Goal: Navigation & Orientation: Understand site structure

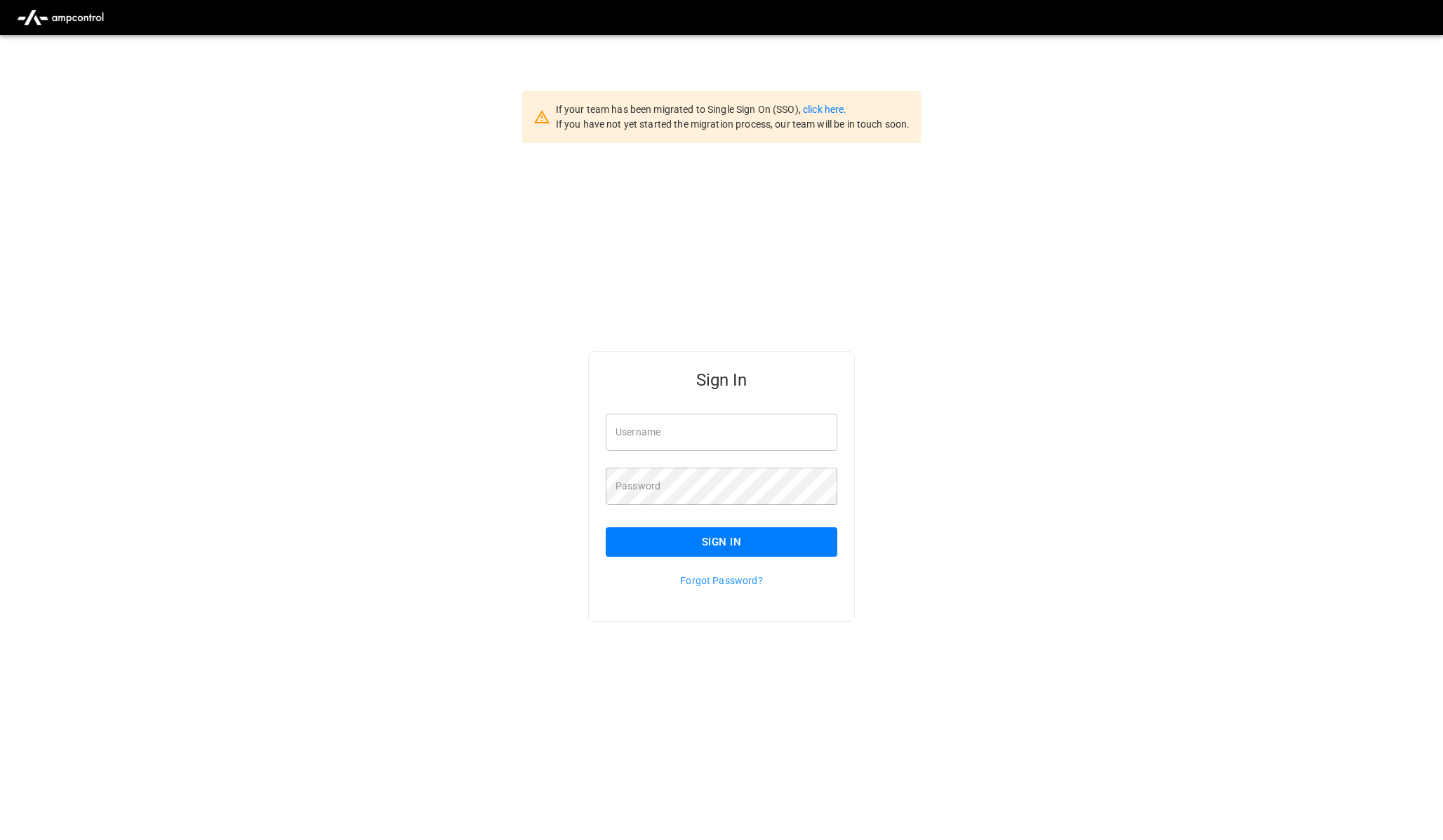
click at [694, 432] on input "Username" at bounding box center [721, 432] width 231 height 37
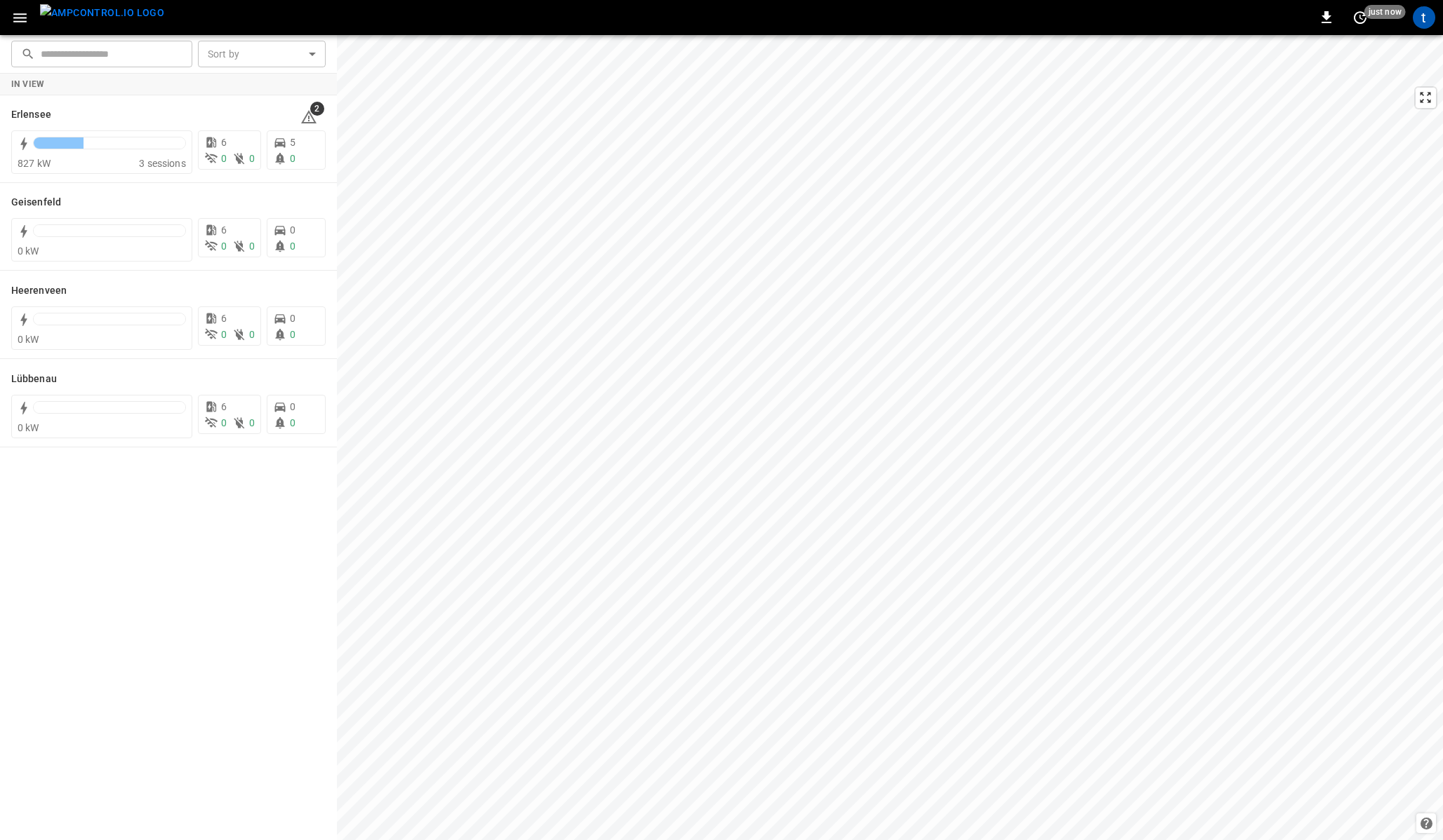
click at [18, 16] on icon "button" at bounding box center [20, 18] width 18 height 18
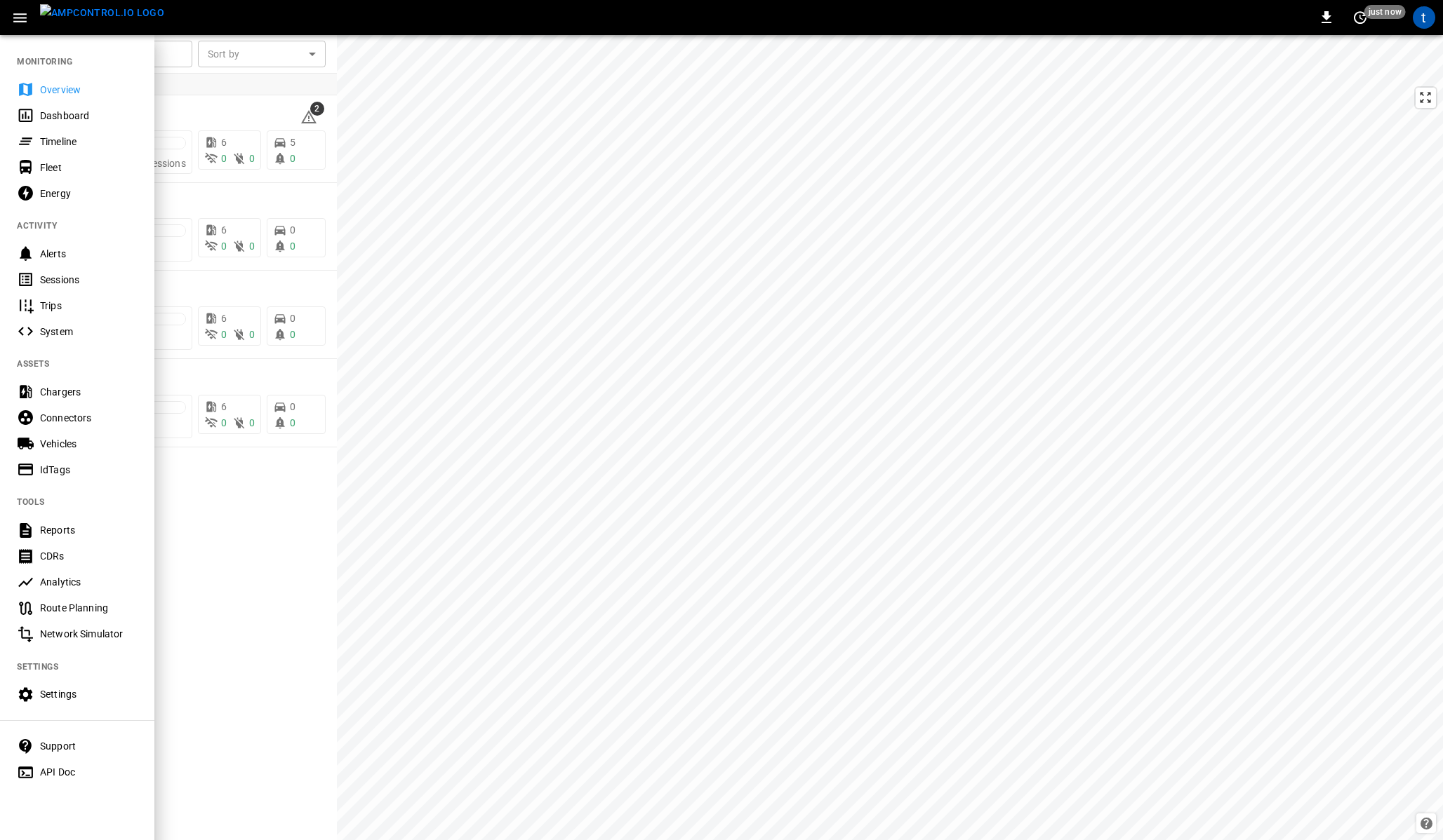
click at [224, 30] on div "0 just now t" at bounding box center [722, 18] width 1443 height 35
click at [27, 16] on icon "button" at bounding box center [20, 18] width 18 height 18
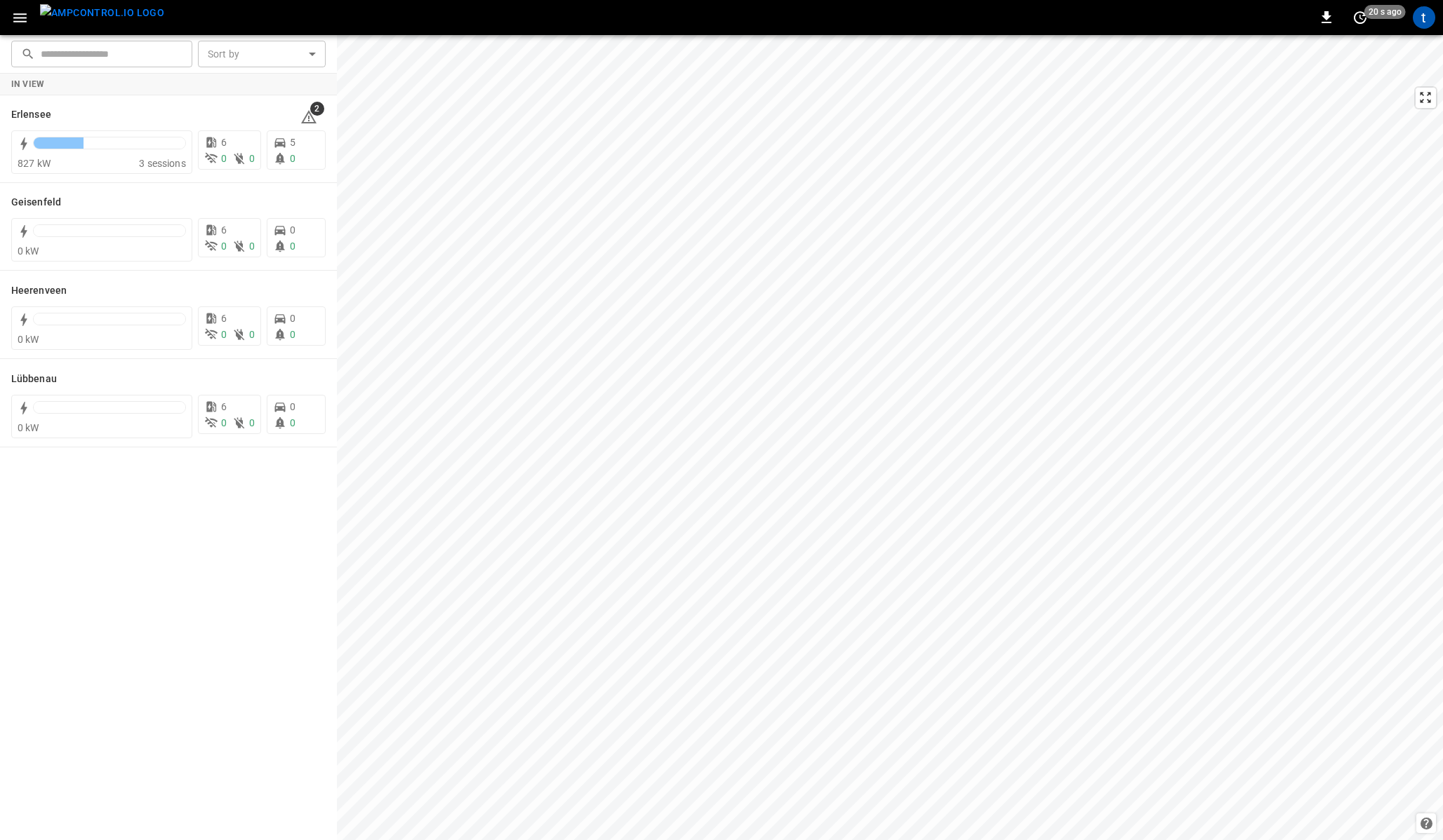
click at [19, 18] on icon "button" at bounding box center [20, 18] width 18 height 18
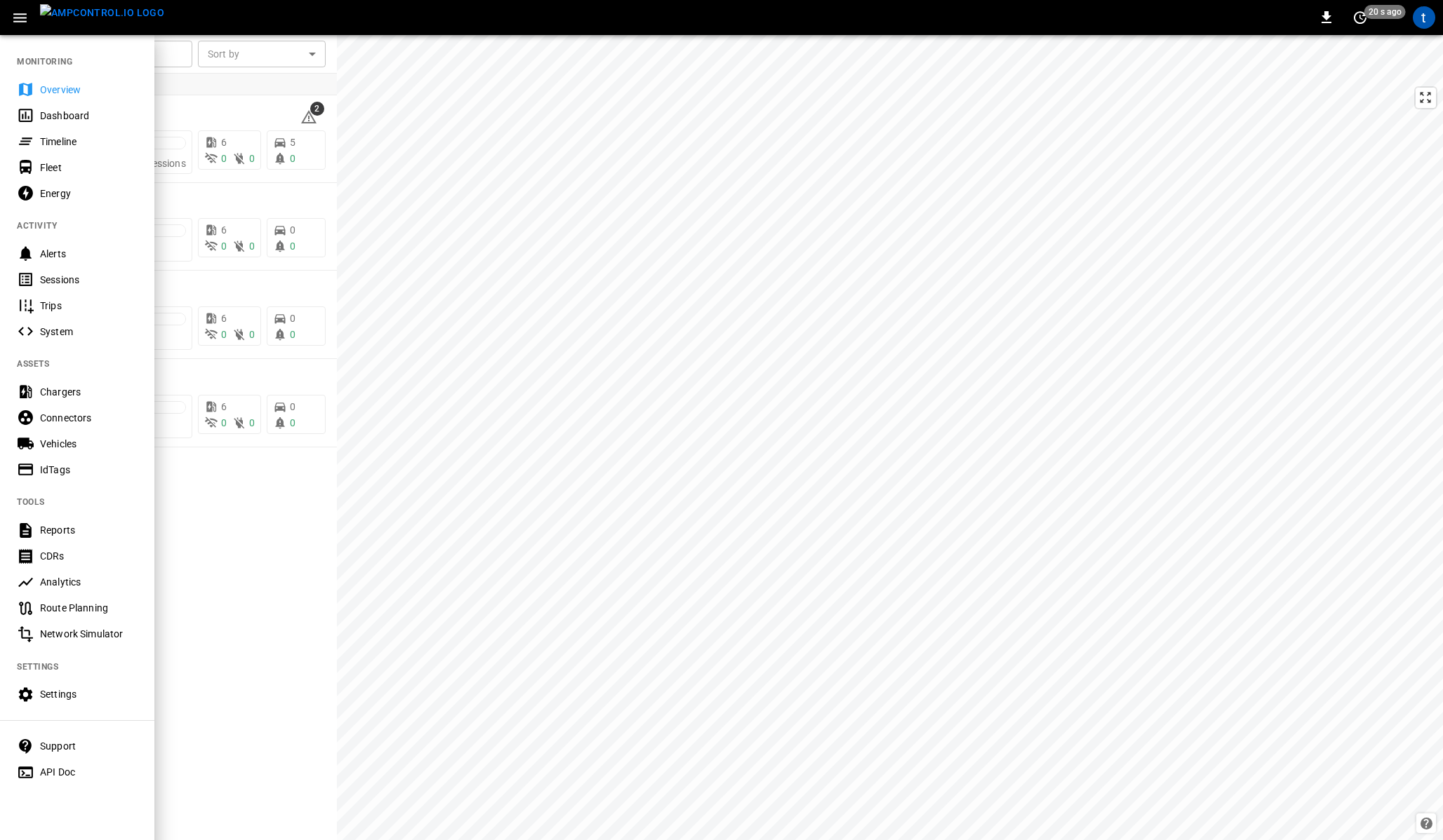
click at [219, 469] on div at bounding box center [722, 420] width 1443 height 840
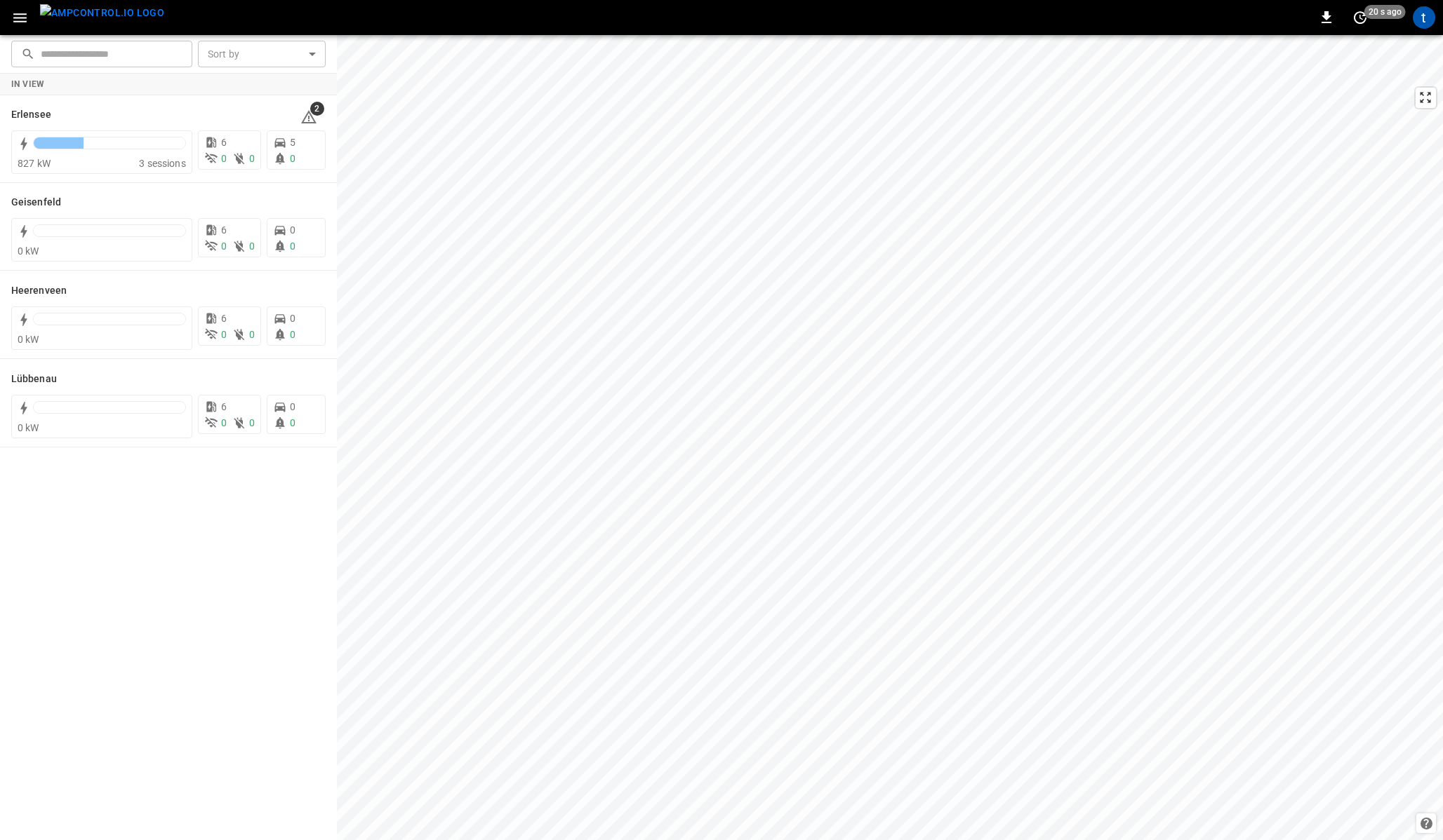
click at [18, 19] on icon "button" at bounding box center [20, 18] width 18 height 18
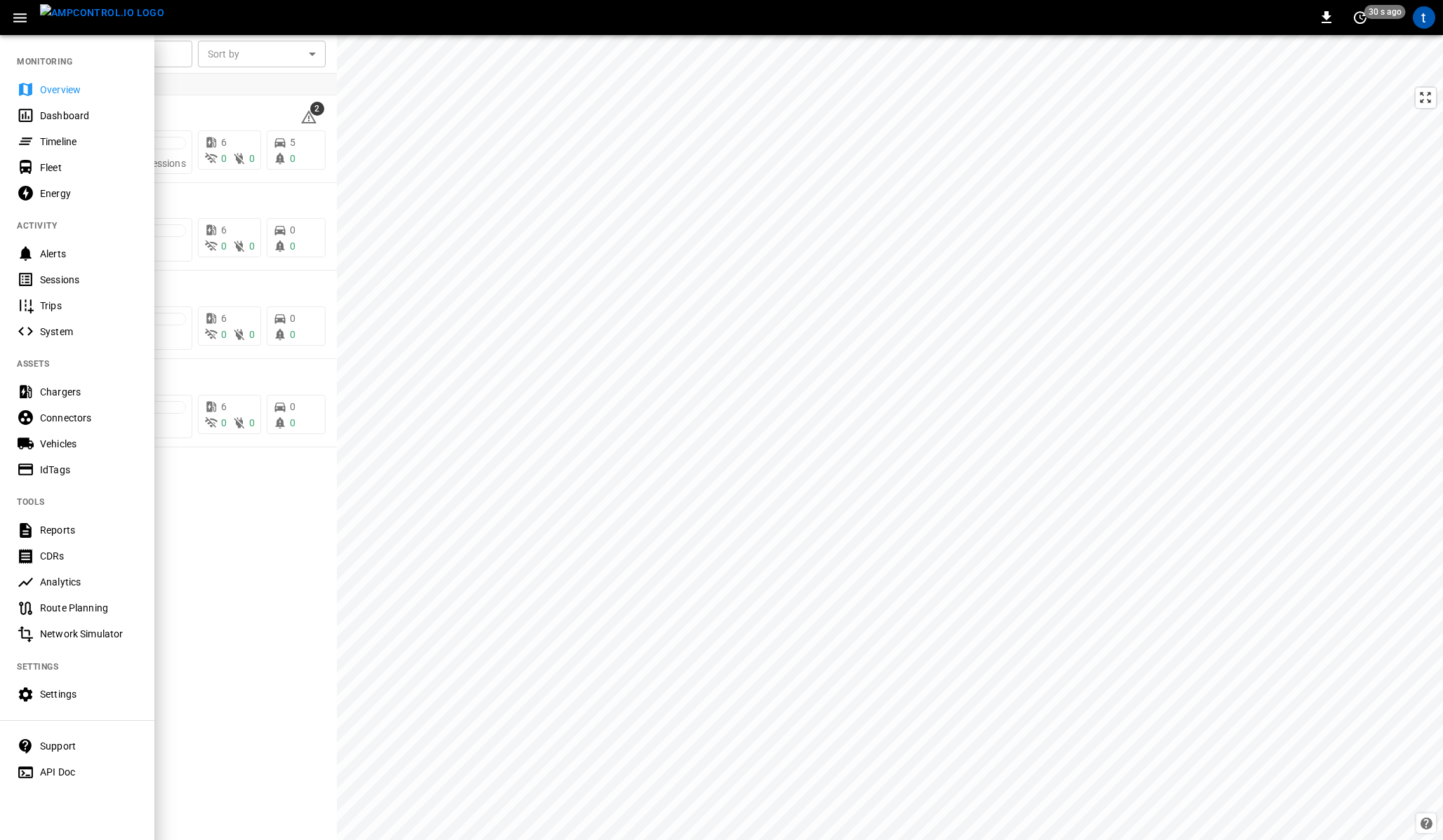
click at [199, 77] on div at bounding box center [722, 420] width 1443 height 840
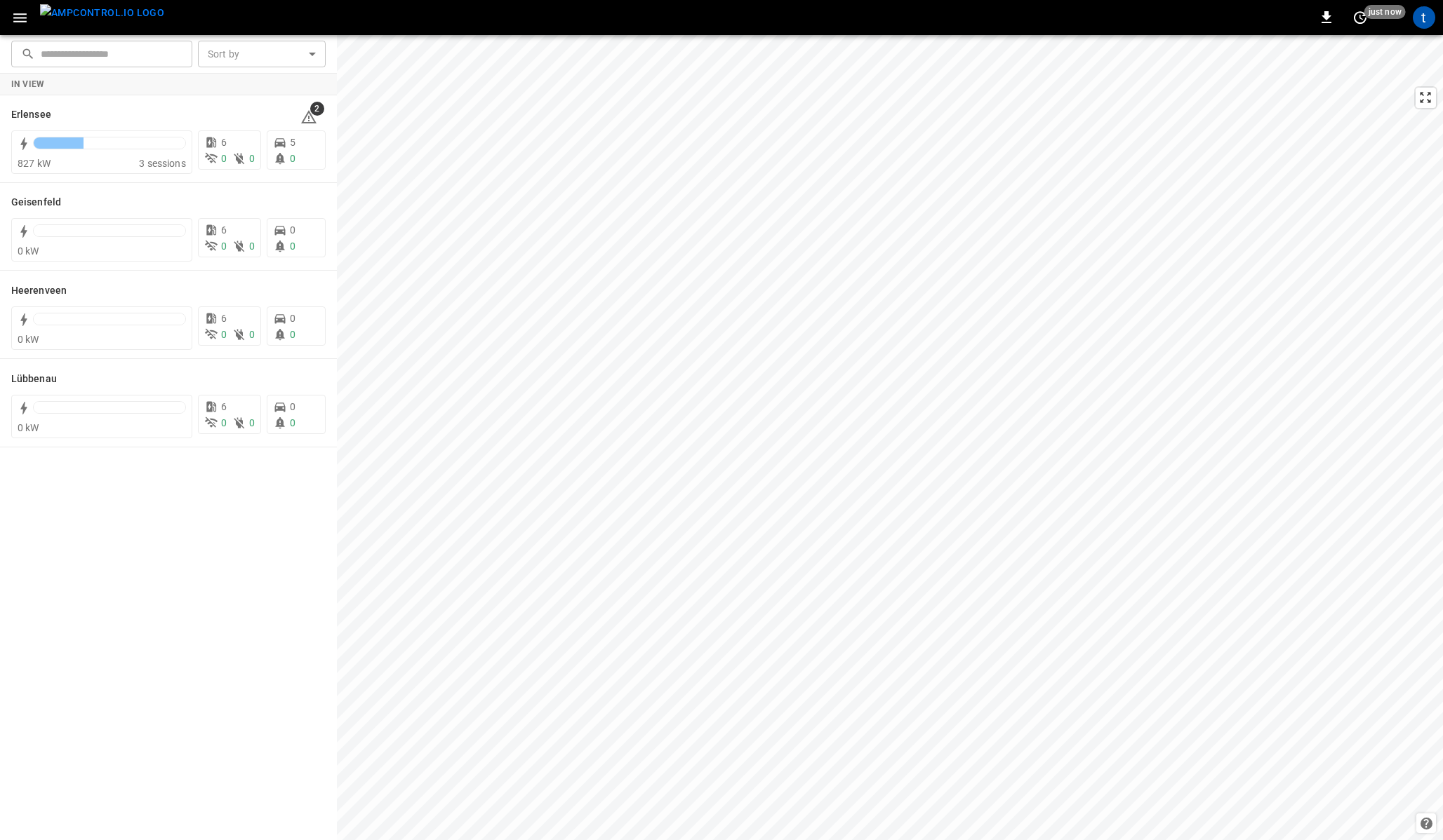
click at [20, 16] on icon "button" at bounding box center [19, 18] width 13 height 9
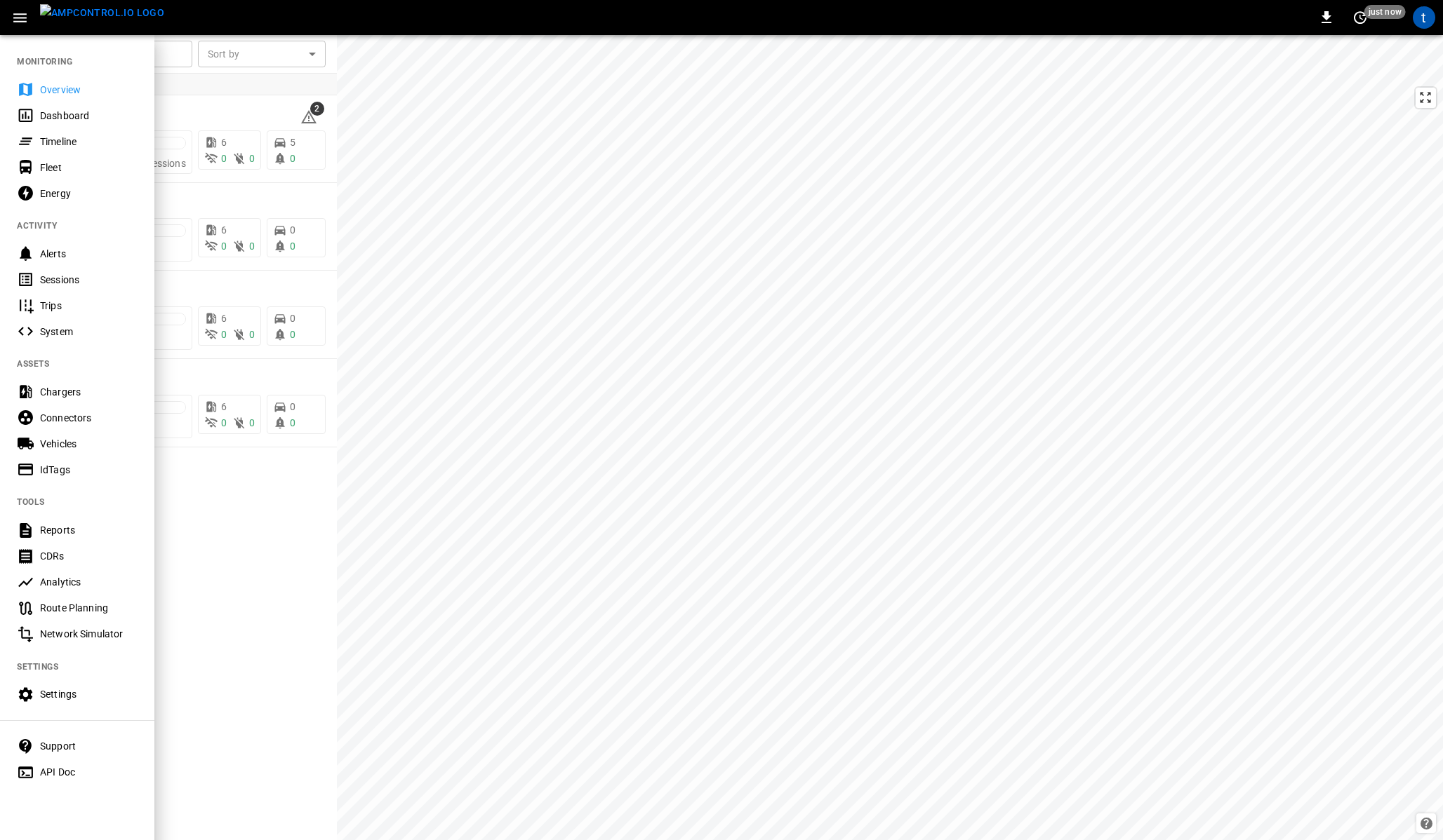
click at [51, 122] on div "Dashboard" at bounding box center [89, 116] width 98 height 14
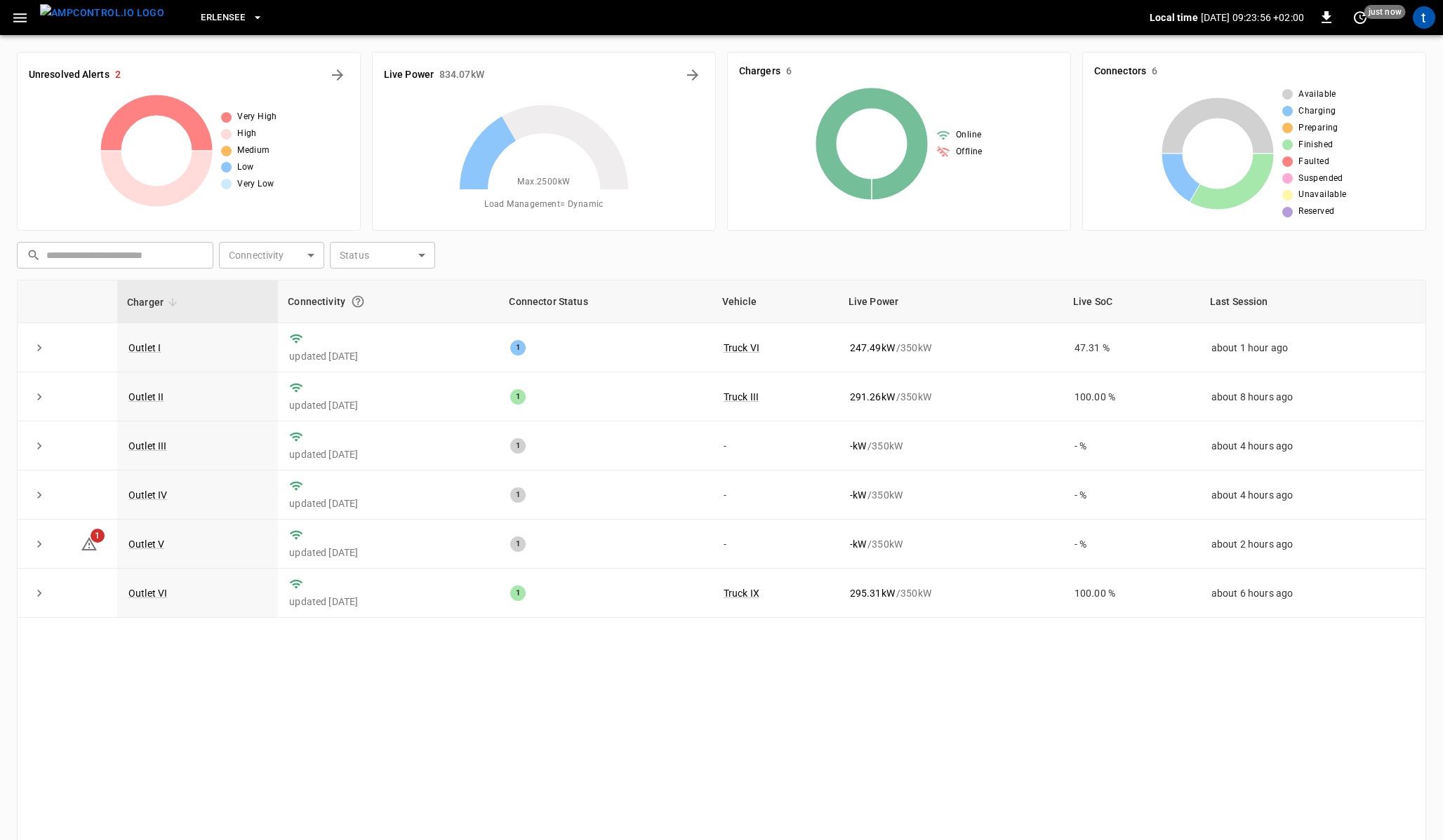
click at [23, 23] on icon "button" at bounding box center [20, 18] width 18 height 18
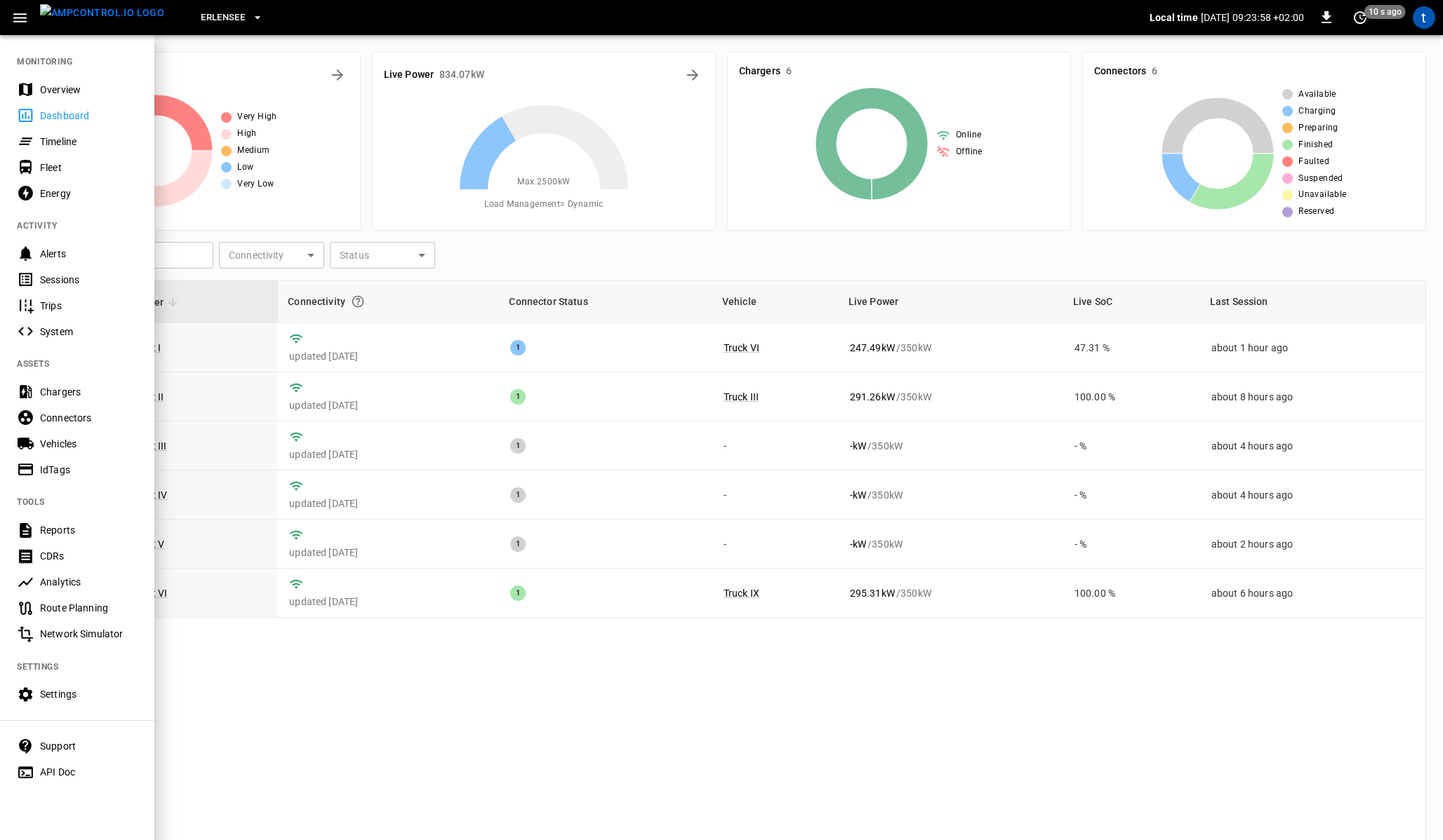
click at [290, 40] on div at bounding box center [722, 420] width 1443 height 840
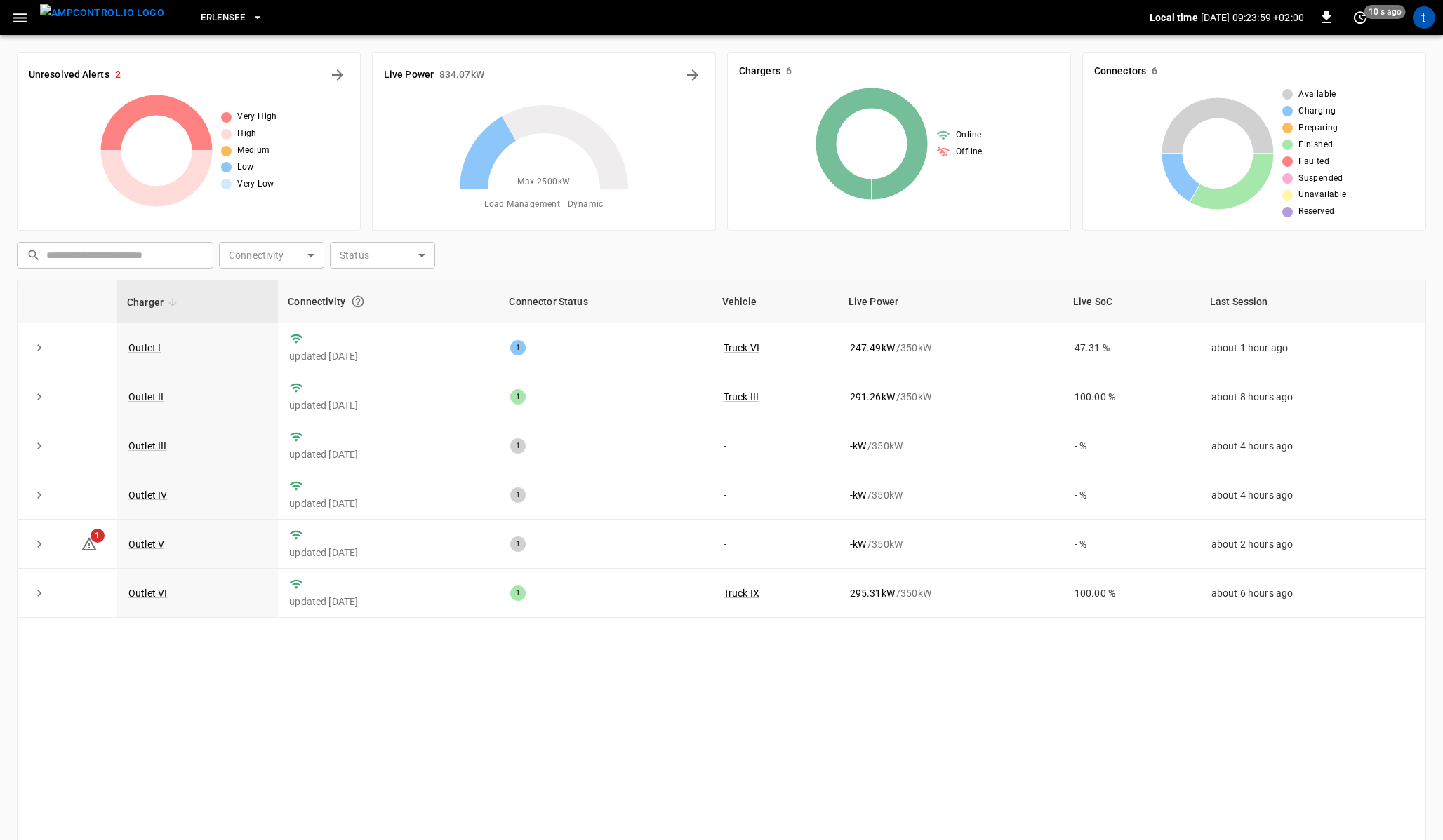
click at [21, 17] on icon "button" at bounding box center [19, 18] width 13 height 9
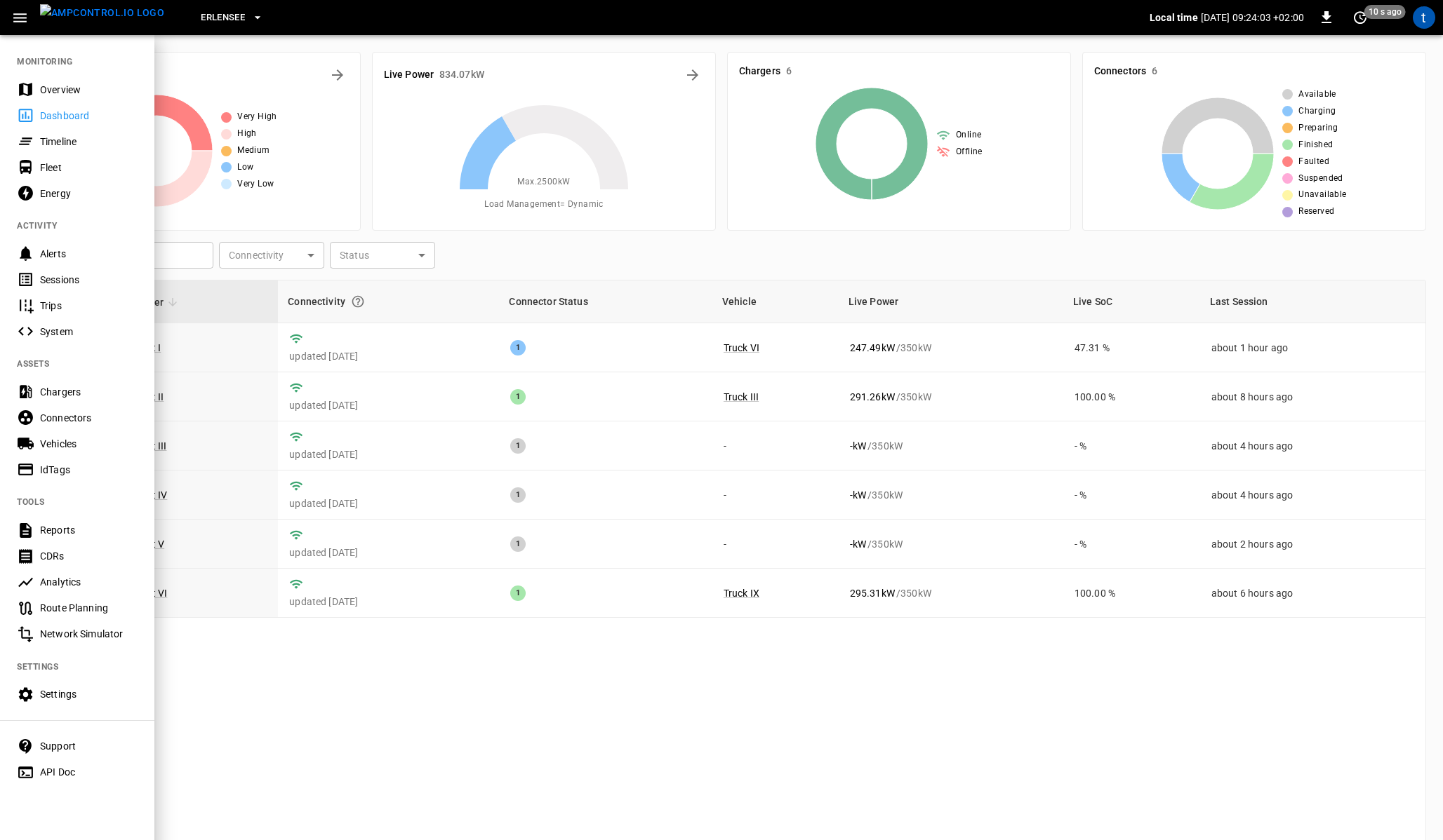
click at [49, 141] on div "Timeline" at bounding box center [89, 141] width 98 height 14
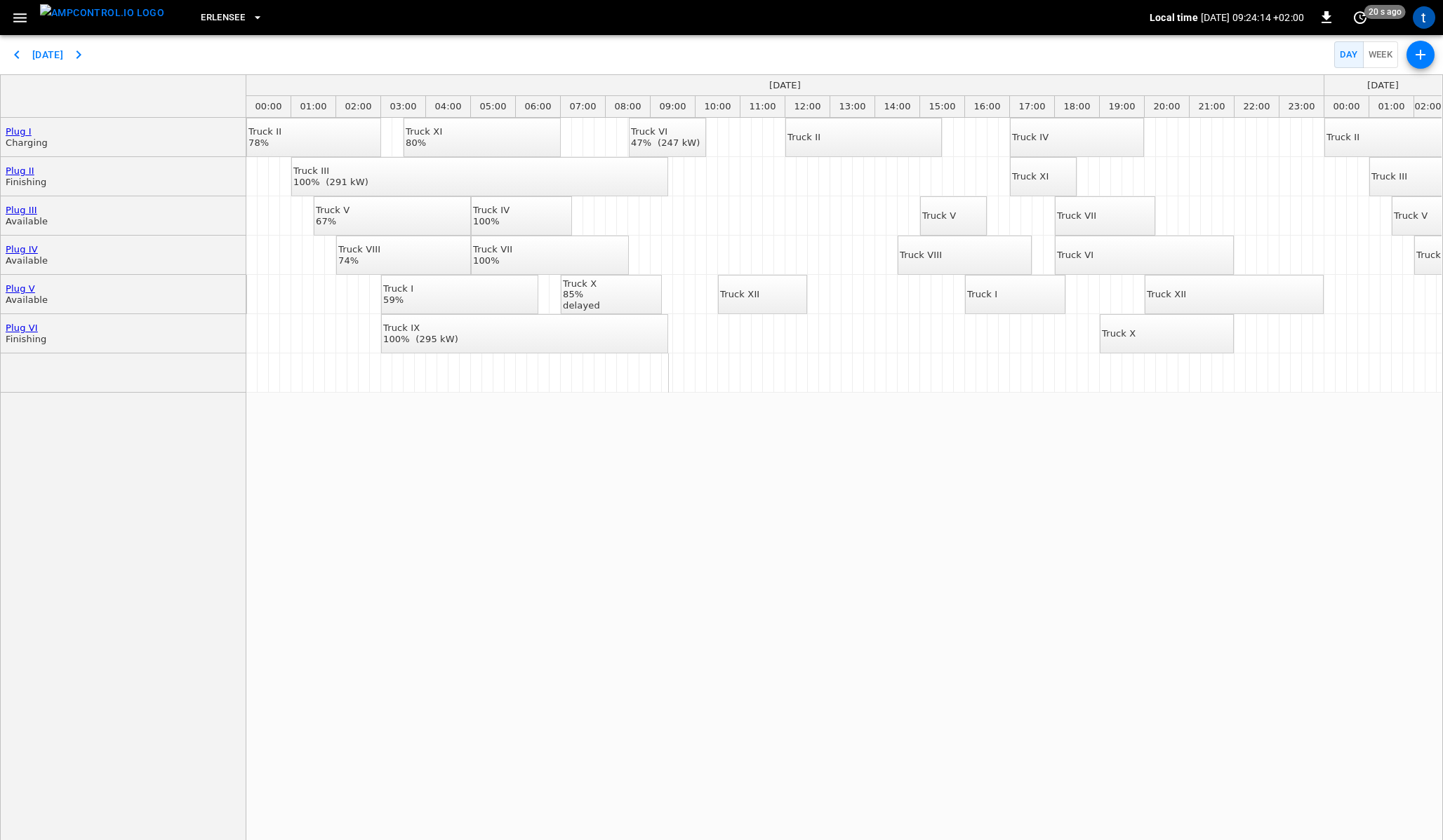
click at [600, 301] on div "delayed" at bounding box center [581, 306] width 37 height 11
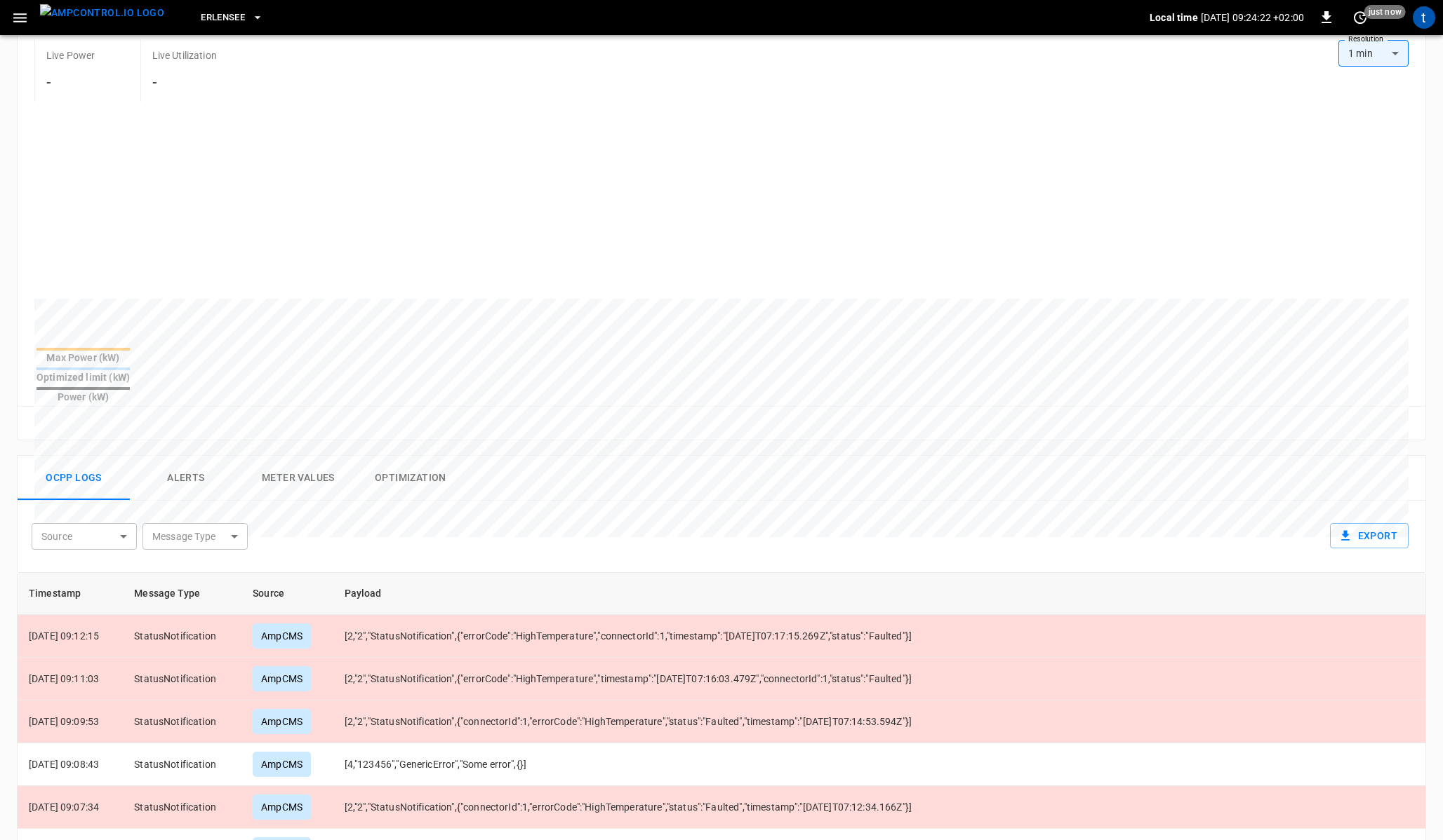
scroll to position [179, 0]
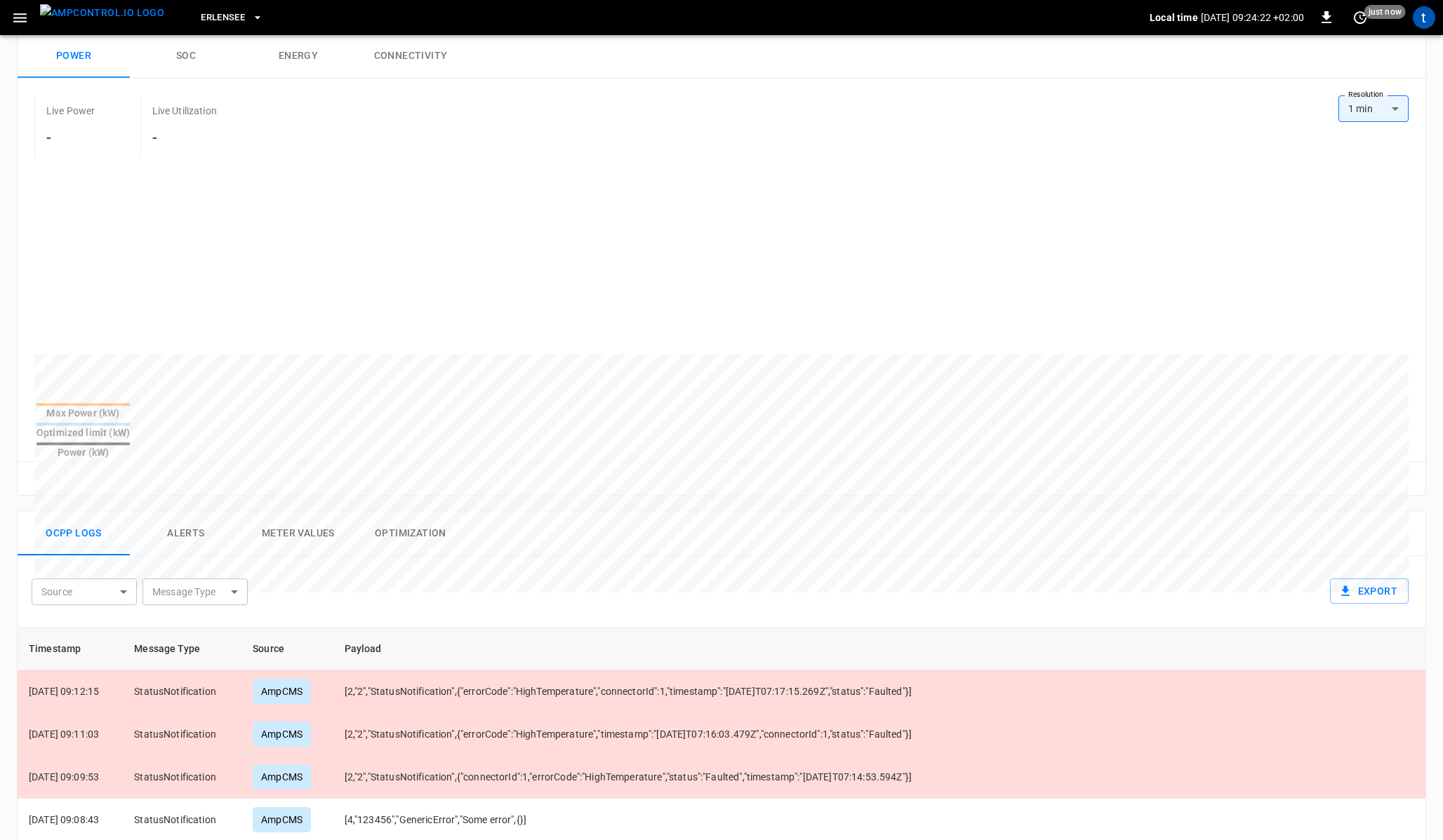
click at [464, 468] on div "Reset zoom" at bounding box center [722, 479] width 1385 height 22
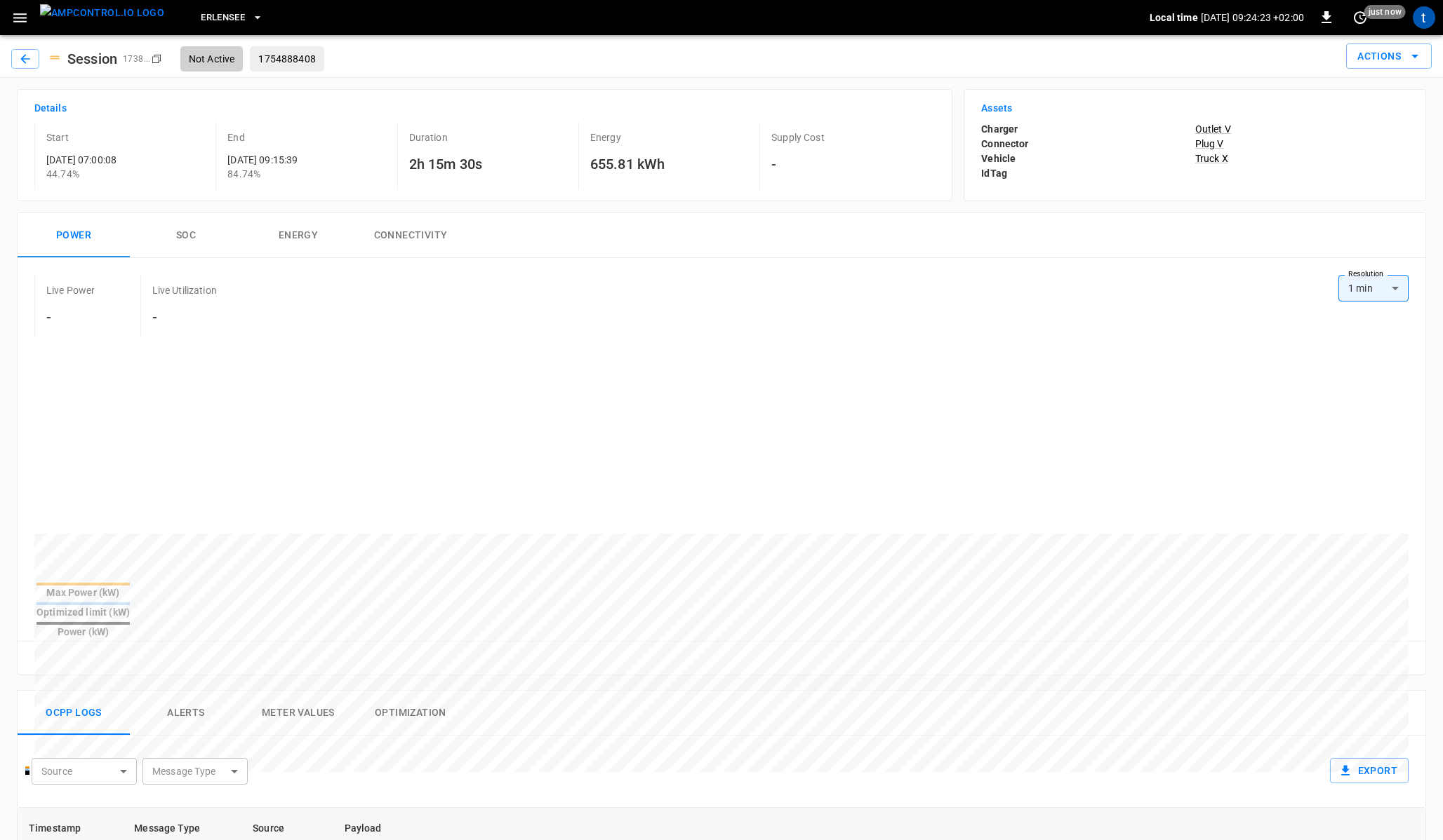
click at [490, 227] on div "Power SOC Energy Connectivity" at bounding box center [722, 235] width 1408 height 45
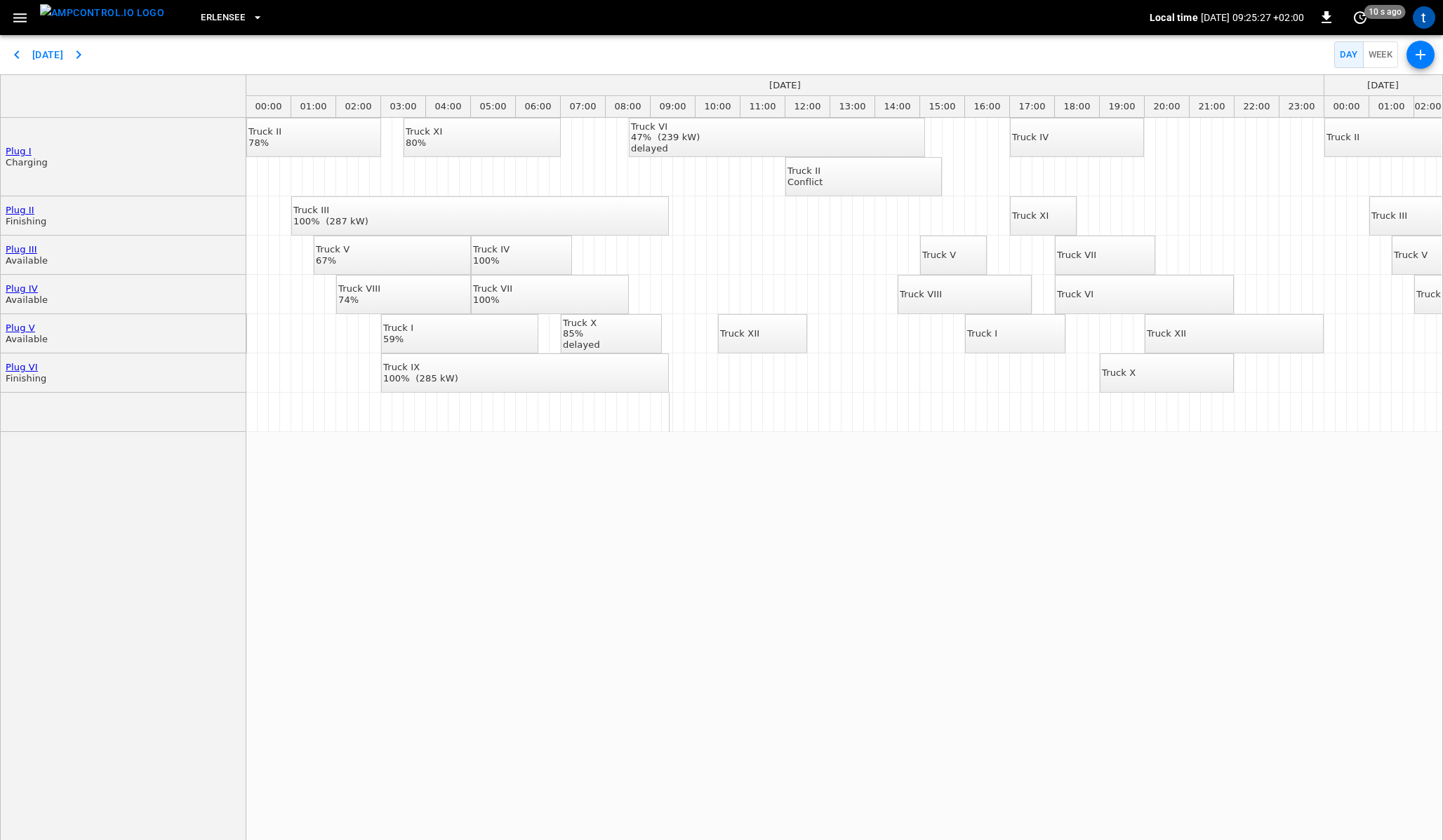
click at [25, 19] on icon "button" at bounding box center [20, 18] width 18 height 18
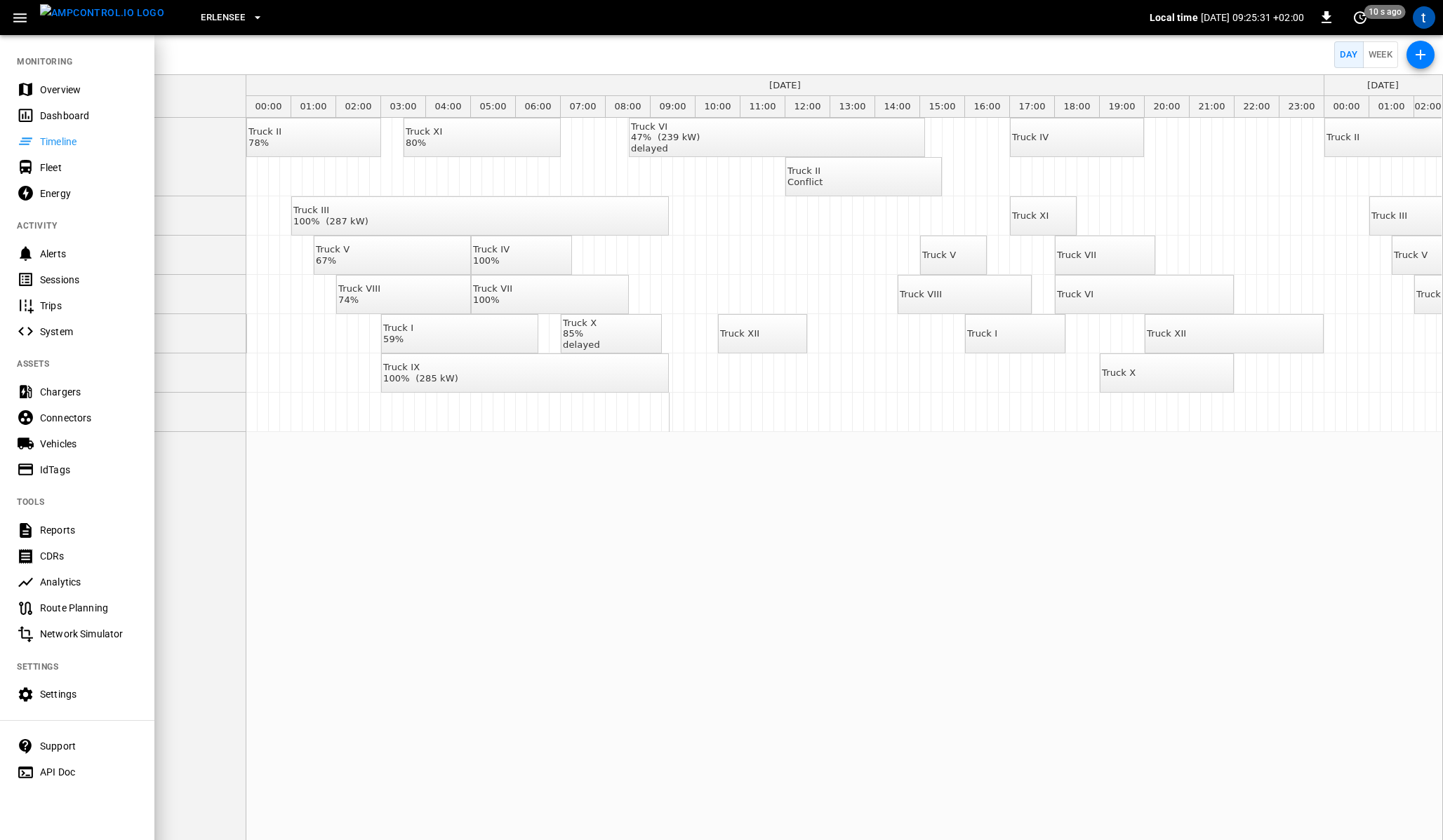
click at [70, 162] on div "Fleet" at bounding box center [89, 168] width 98 height 14
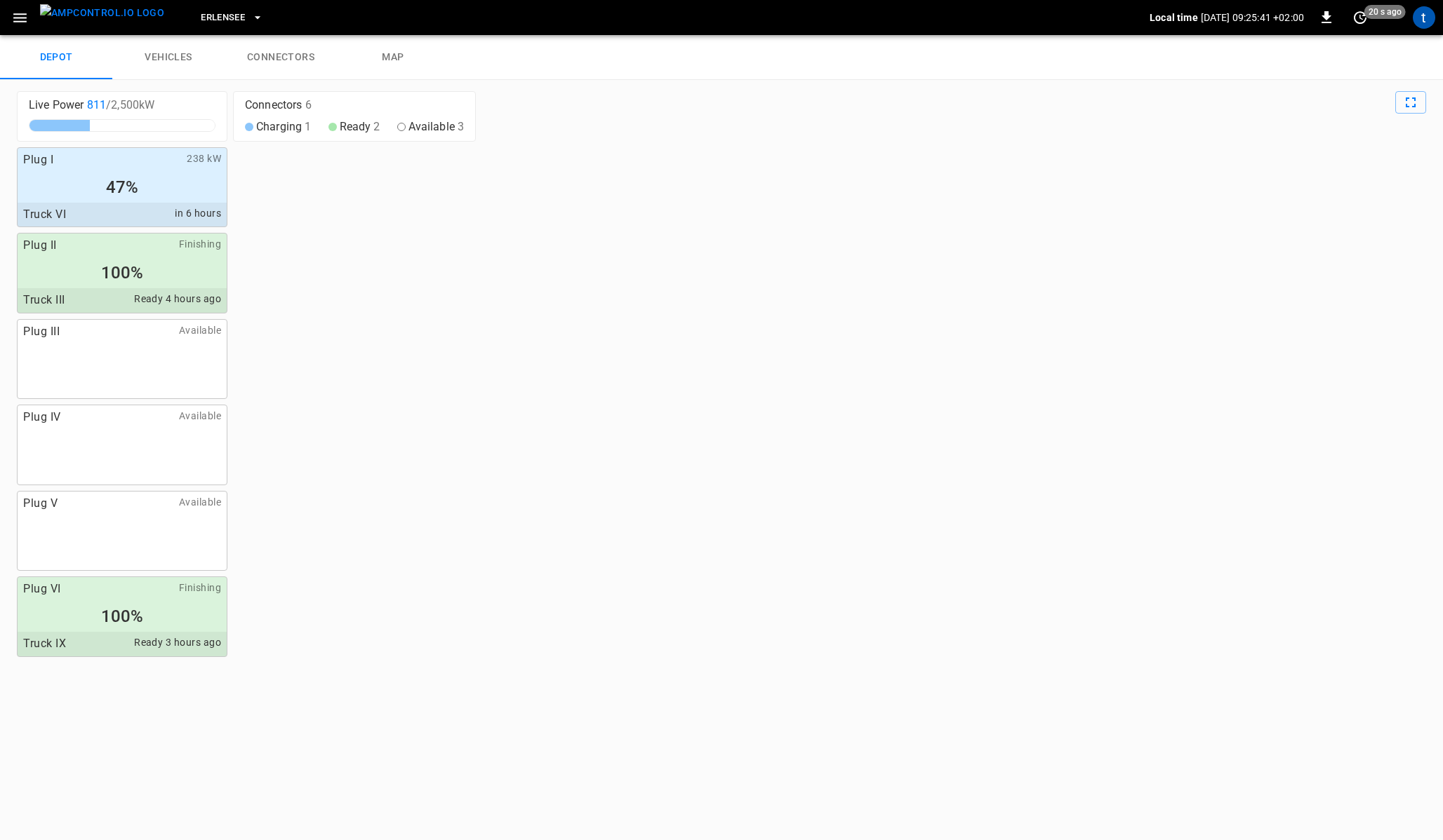
click at [17, 19] on icon "button" at bounding box center [20, 18] width 18 height 18
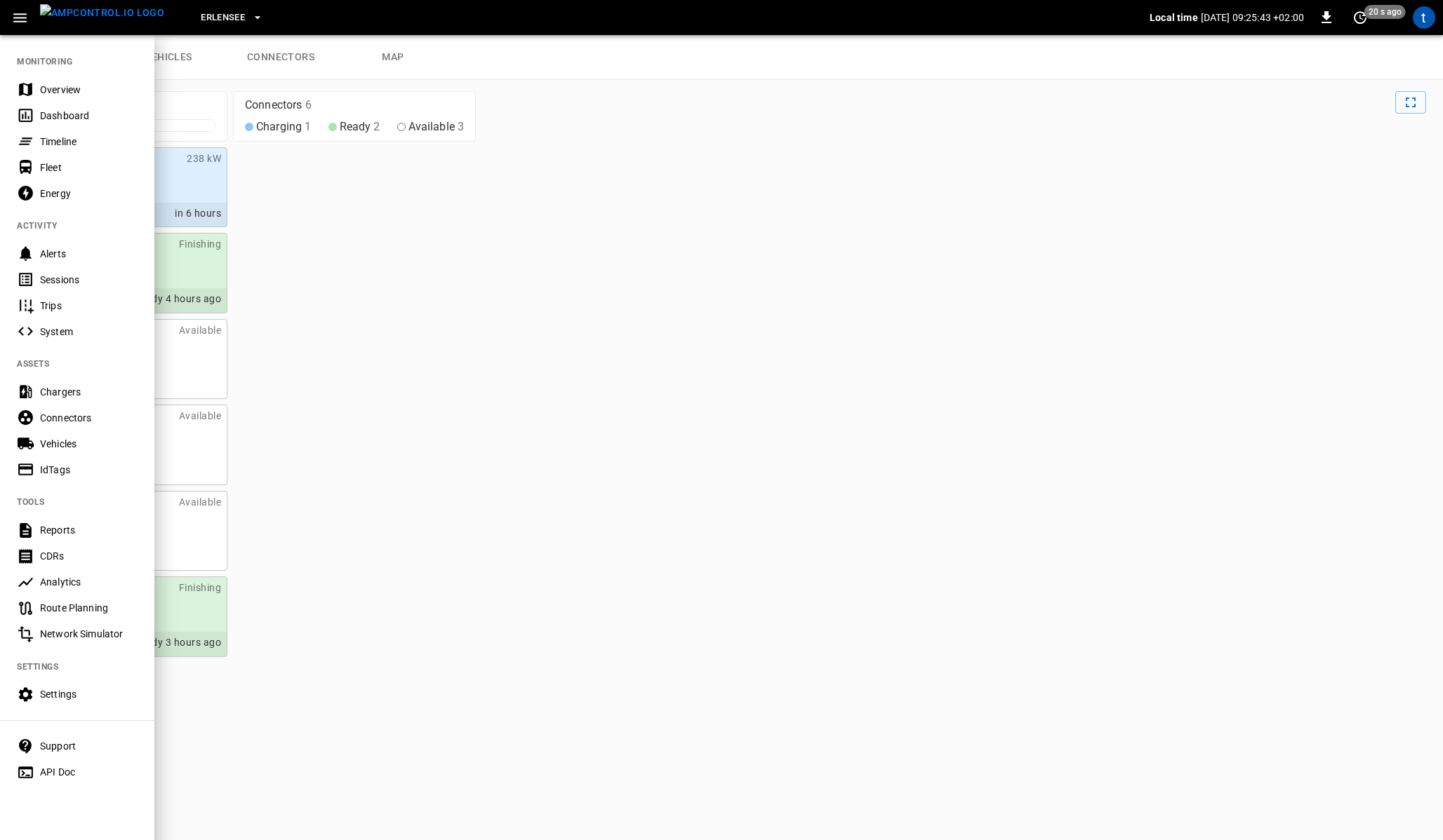
click at [92, 189] on div "Energy" at bounding box center [89, 193] width 98 height 14
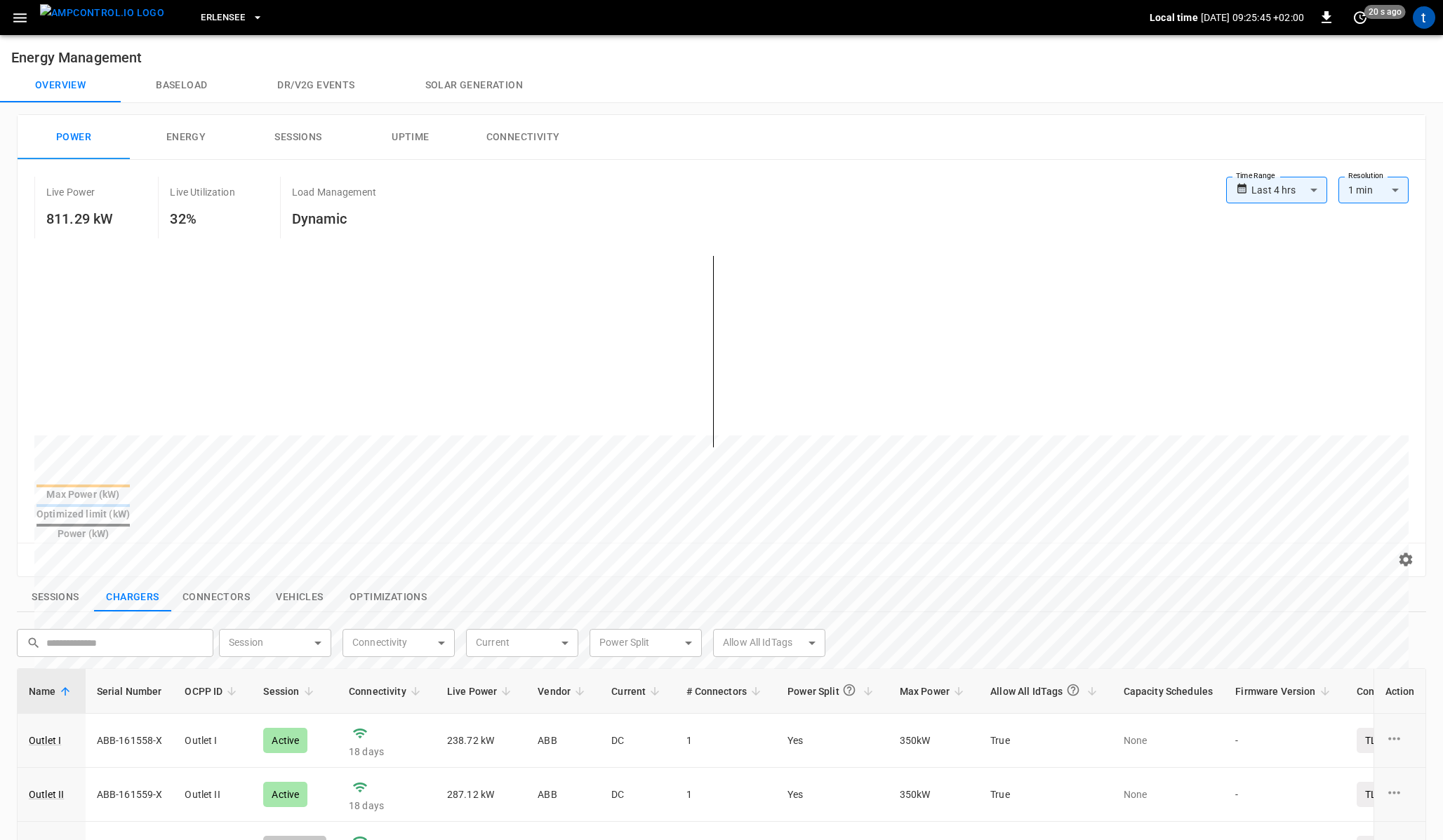
click at [313, 46] on h6 "Energy Management" at bounding box center [722, 52] width 1443 height 33
drag, startPoint x: 65, startPoint y: 201, endPoint x: 206, endPoint y: 206, distance: 141.1
click at [206, 206] on div "Live Power 811.29 kW Live Utilization 32% Load Management Dynamic" at bounding box center [630, 207] width 1192 height 62
drag, startPoint x: 68, startPoint y: 188, endPoint x: 89, endPoint y: 219, distance: 37.4
click at [89, 219] on div "Live Power 811.29 kW" at bounding box center [96, 207] width 124 height 62
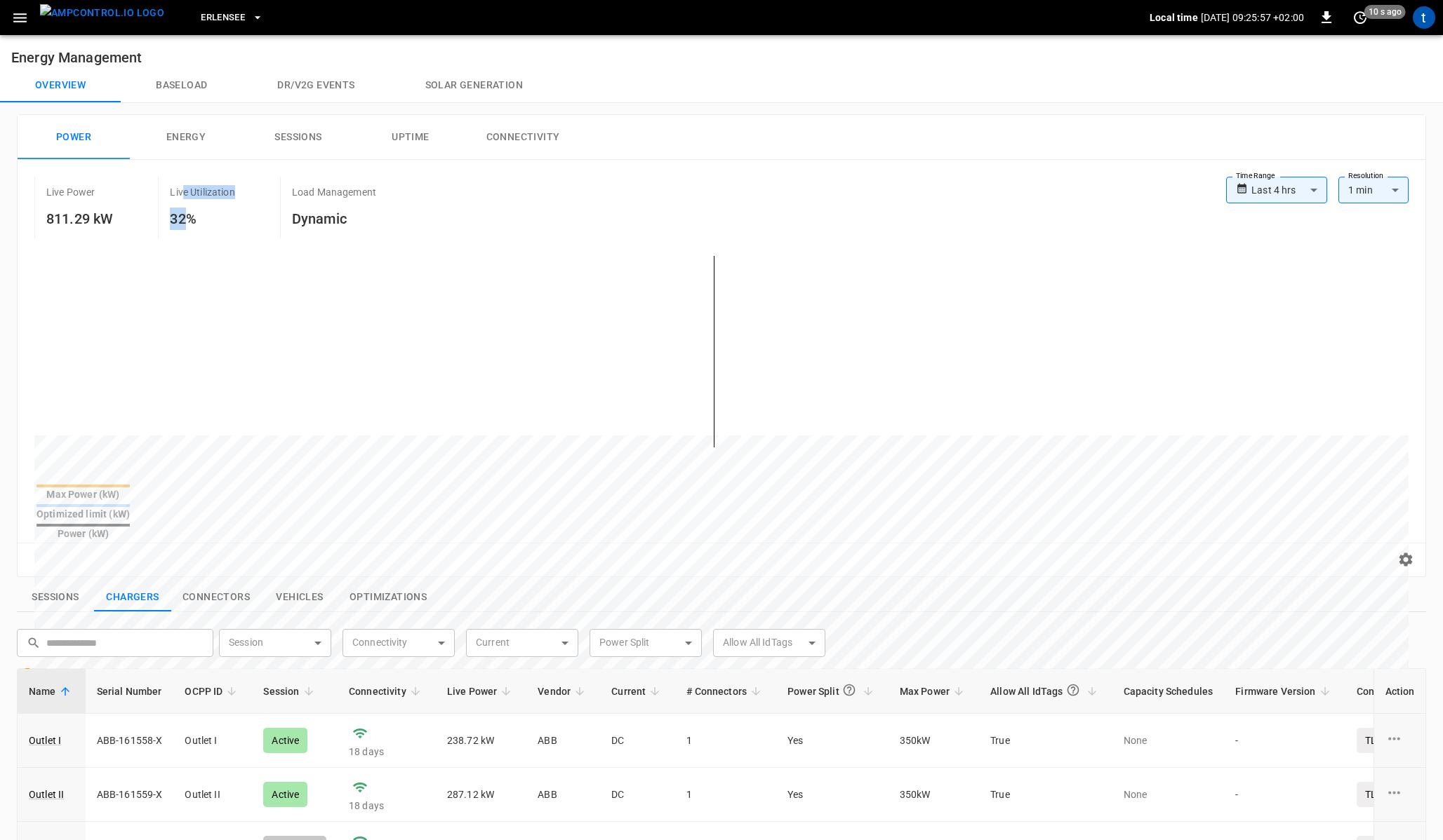
drag, startPoint x: 184, startPoint y: 187, endPoint x: 185, endPoint y: 218, distance: 31.0
click at [185, 218] on div "Live Utilization 32%" at bounding box center [219, 207] width 121 height 62
drag, startPoint x: 297, startPoint y: 194, endPoint x: 329, endPoint y: 221, distance: 41.9
click at [329, 221] on div "Load Management Dynamic" at bounding box center [351, 207] width 141 height 62
click at [423, 205] on div "Live Power 811.29 kW Live Utilization 32% Load Management Dynamic" at bounding box center [630, 207] width 1192 height 62
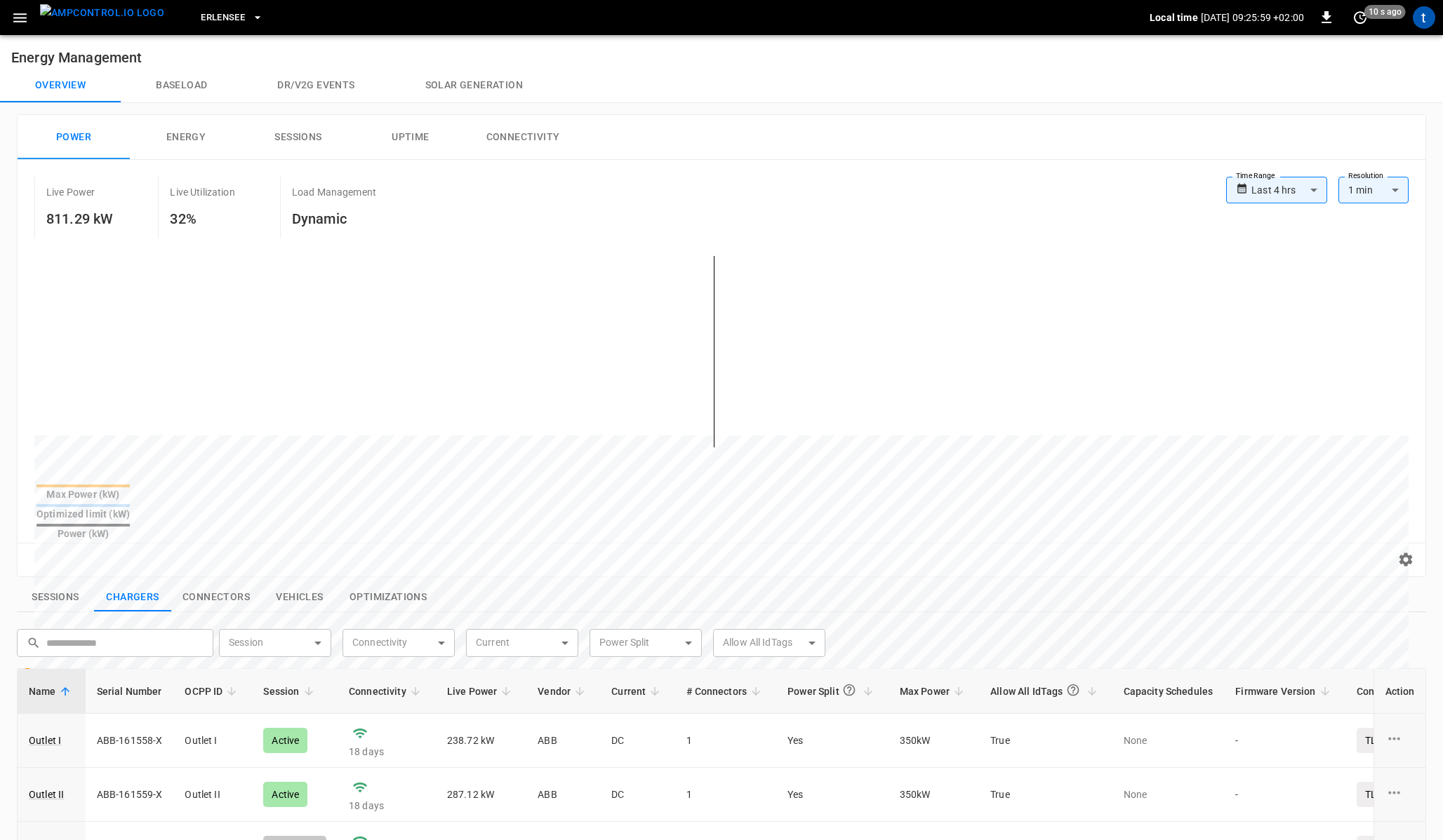
click at [396, 177] on div "Load Management Dynamic" at bounding box center [351, 207] width 141 height 62
drag, startPoint x: 50, startPoint y: 192, endPoint x: 77, endPoint y: 213, distance: 34.2
click at [77, 213] on div "Live Power 811.29 kW" at bounding box center [96, 207] width 124 height 62
click at [96, 204] on div "Live Power 811.29 kW" at bounding box center [96, 207] width 124 height 62
drag, startPoint x: 53, startPoint y: 194, endPoint x: 87, endPoint y: 218, distance: 41.6
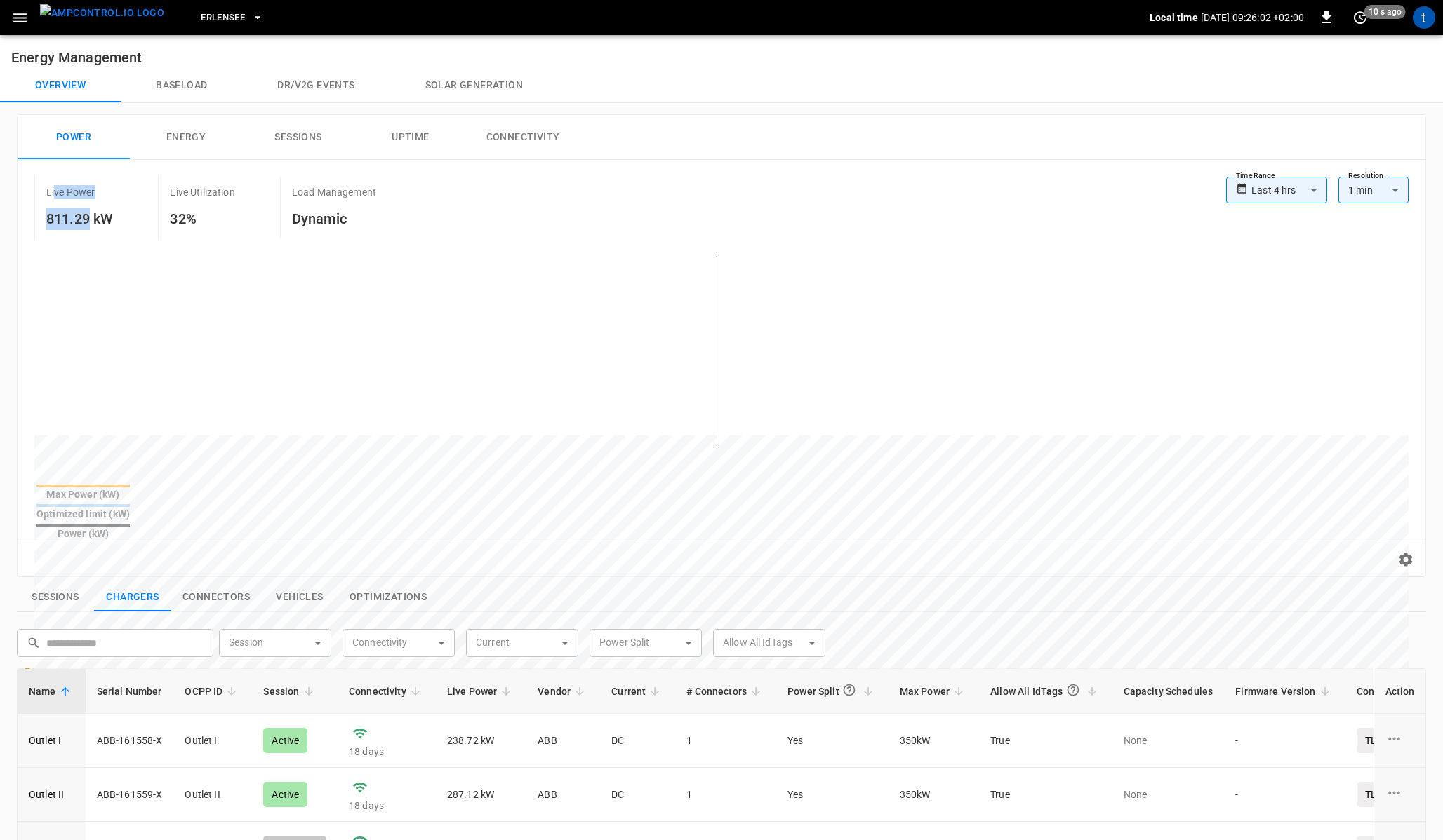
click at [87, 218] on div "Live Power 811.29 kW" at bounding box center [96, 207] width 124 height 62
drag, startPoint x: 190, startPoint y: 187, endPoint x: 178, endPoint y: 224, distance: 38.9
click at [178, 224] on div "Live Utilization 32%" at bounding box center [219, 207] width 121 height 62
drag, startPoint x: 308, startPoint y: 200, endPoint x: 337, endPoint y: 220, distance: 35.2
click at [337, 220] on div "Load Management Dynamic" at bounding box center [351, 207] width 141 height 62
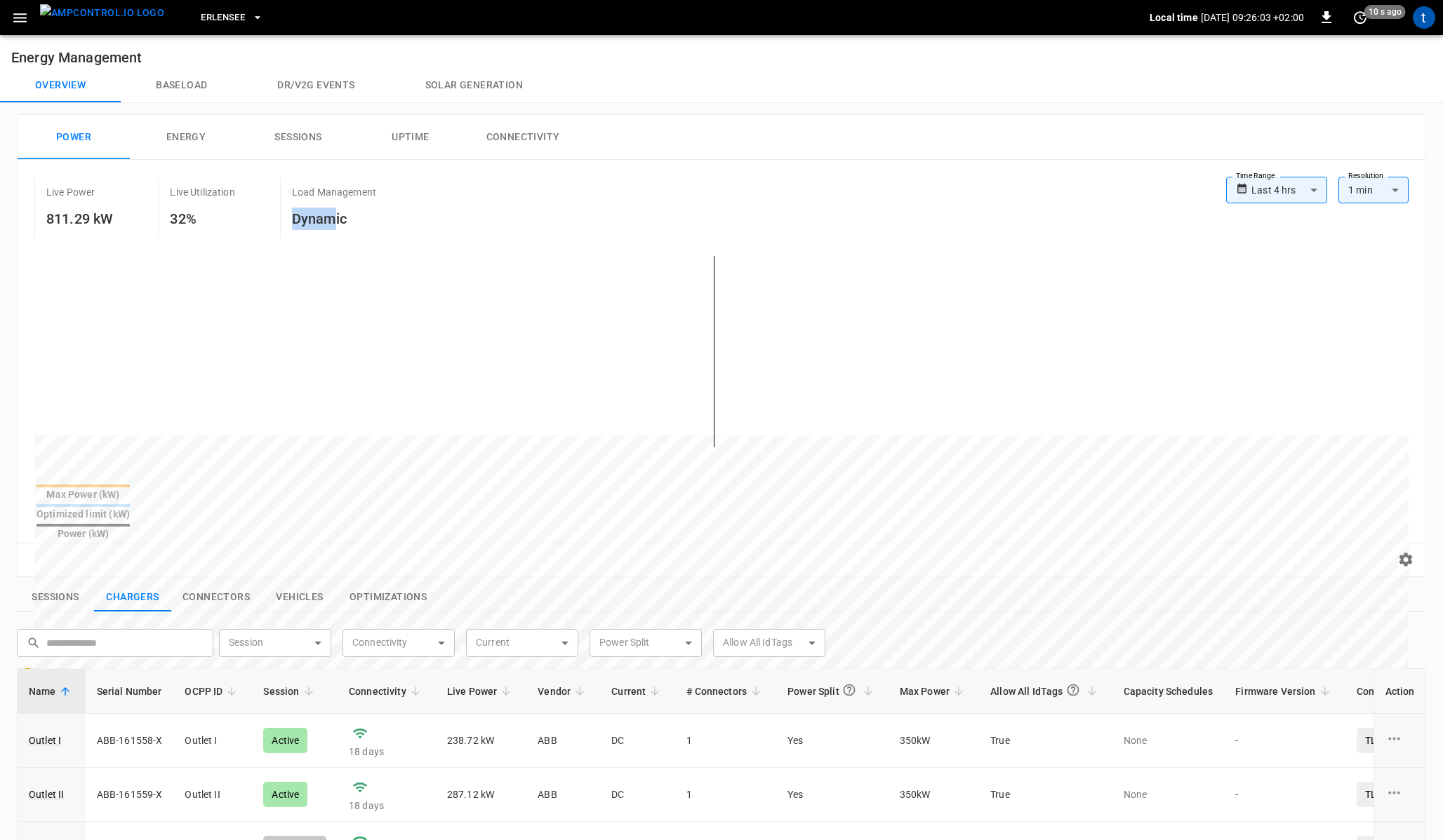
click at [419, 196] on div "Load Management Dynamic" at bounding box center [351, 207] width 141 height 62
click at [403, 185] on div "Load Management Dynamic" at bounding box center [351, 207] width 141 height 62
click at [403, 167] on div "**********" at bounding box center [722, 368] width 1408 height 416
click at [404, 177] on div "Load Management Dynamic" at bounding box center [343, 207] width 141 height 62
click at [404, 176] on div "**********" at bounding box center [722, 368] width 1408 height 416
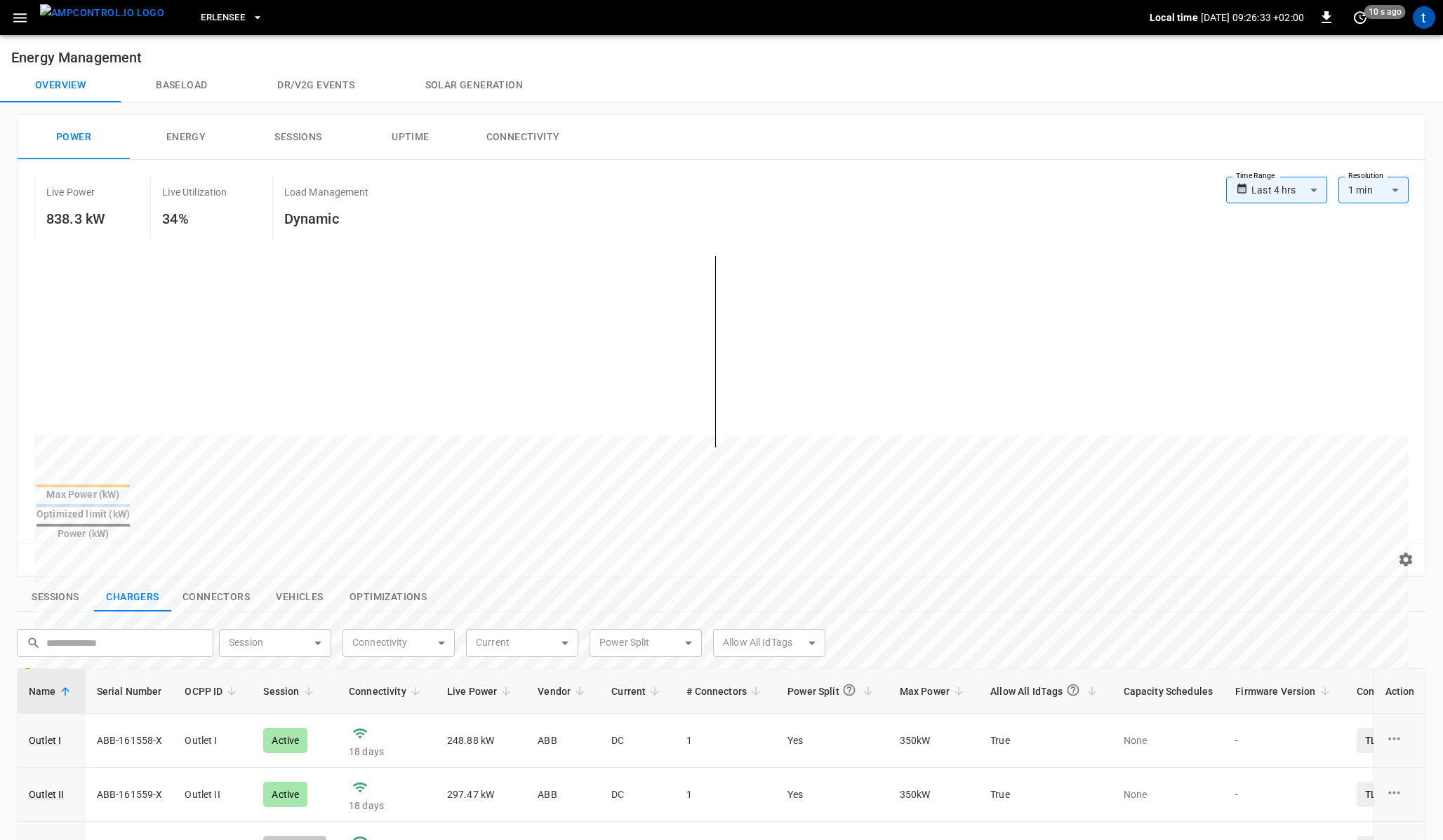
click at [404, 180] on div "Load Management Dynamic" at bounding box center [343, 207] width 141 height 62
click at [404, 184] on div "Load Management Dynamic" at bounding box center [343, 207] width 141 height 62
click at [25, 8] on button "button" at bounding box center [19, 18] width 29 height 26
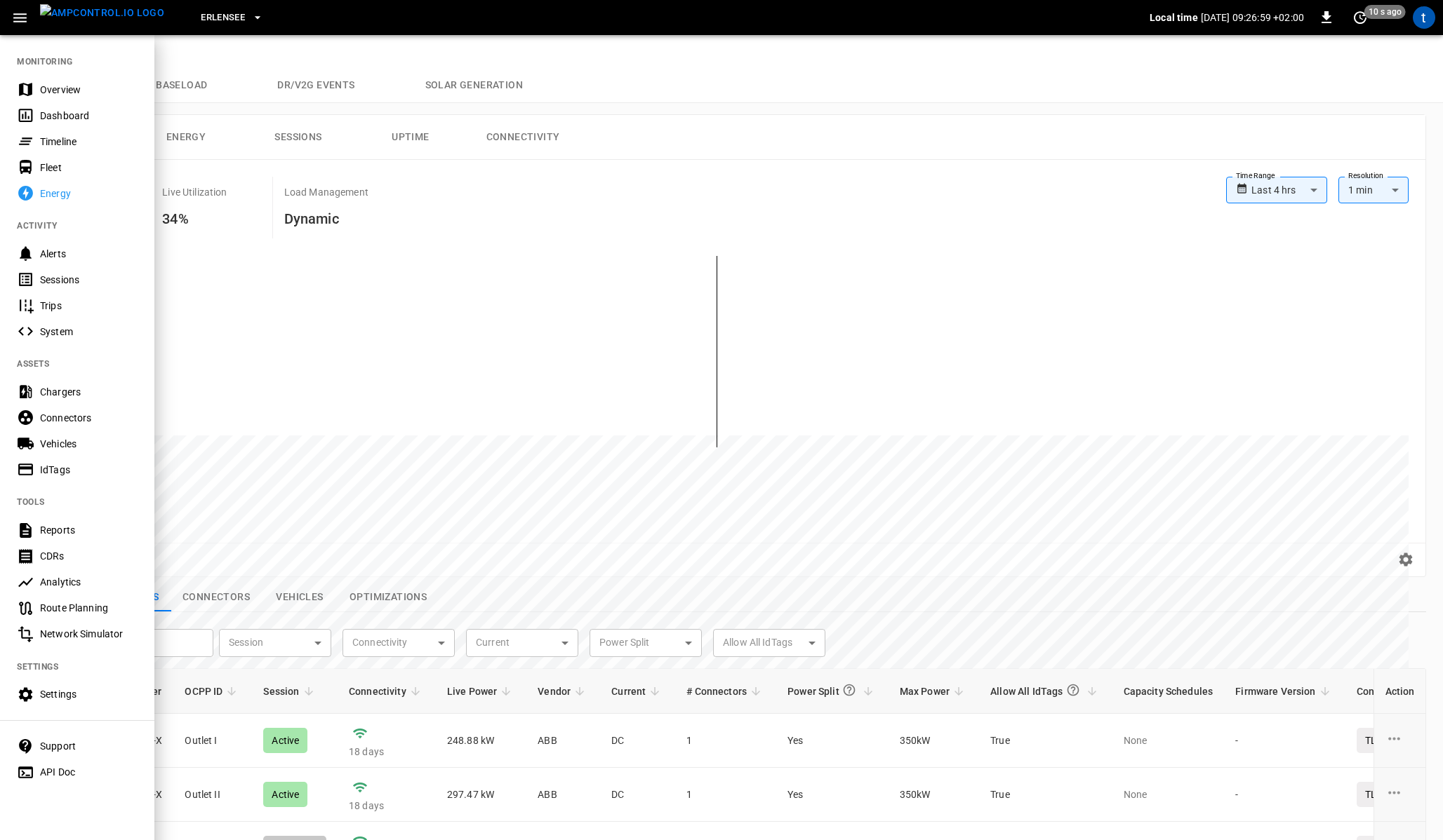
click at [47, 245] on div "Alerts" at bounding box center [77, 254] width 155 height 26
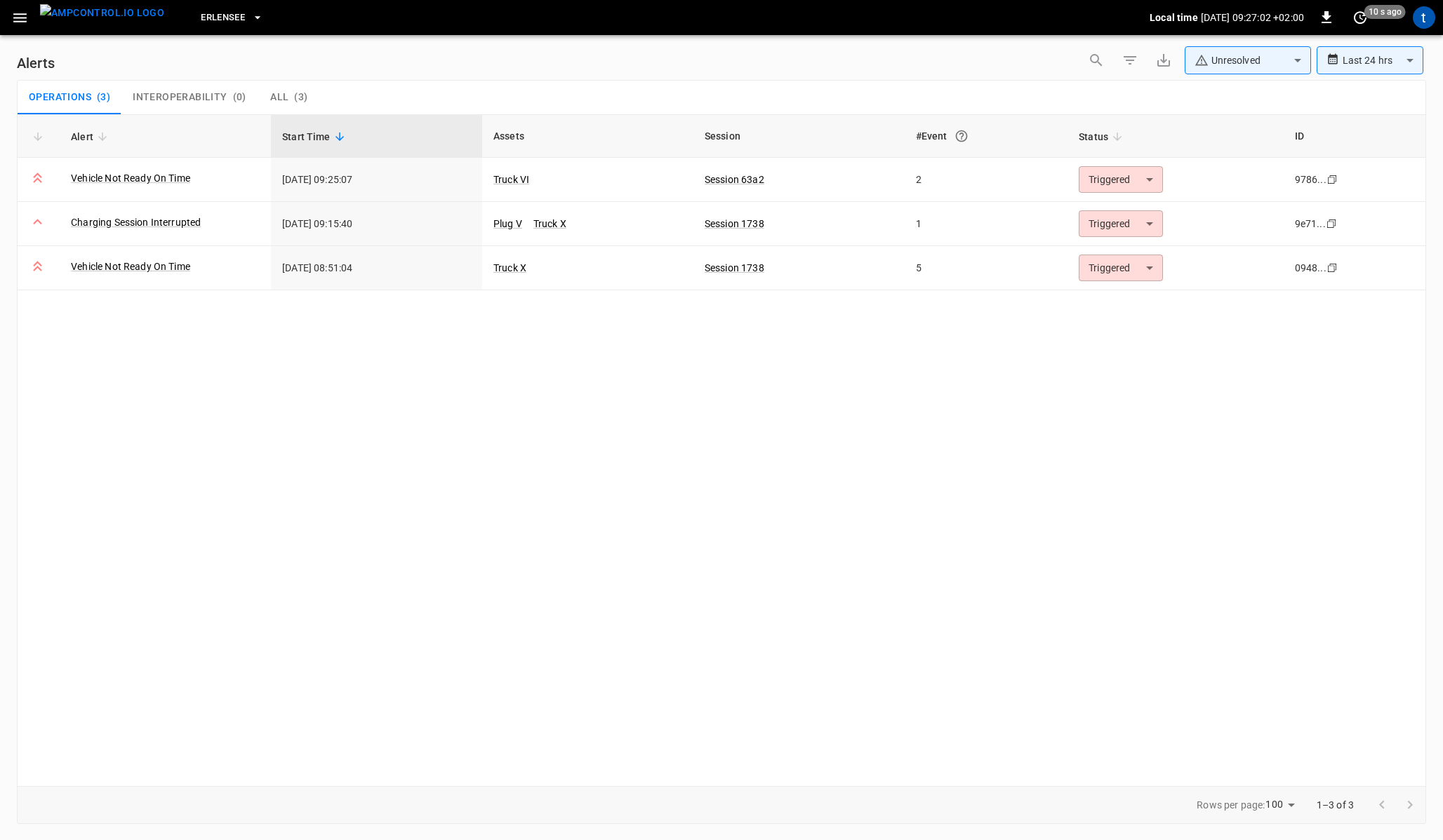
click at [23, 25] on icon "button" at bounding box center [20, 18] width 18 height 18
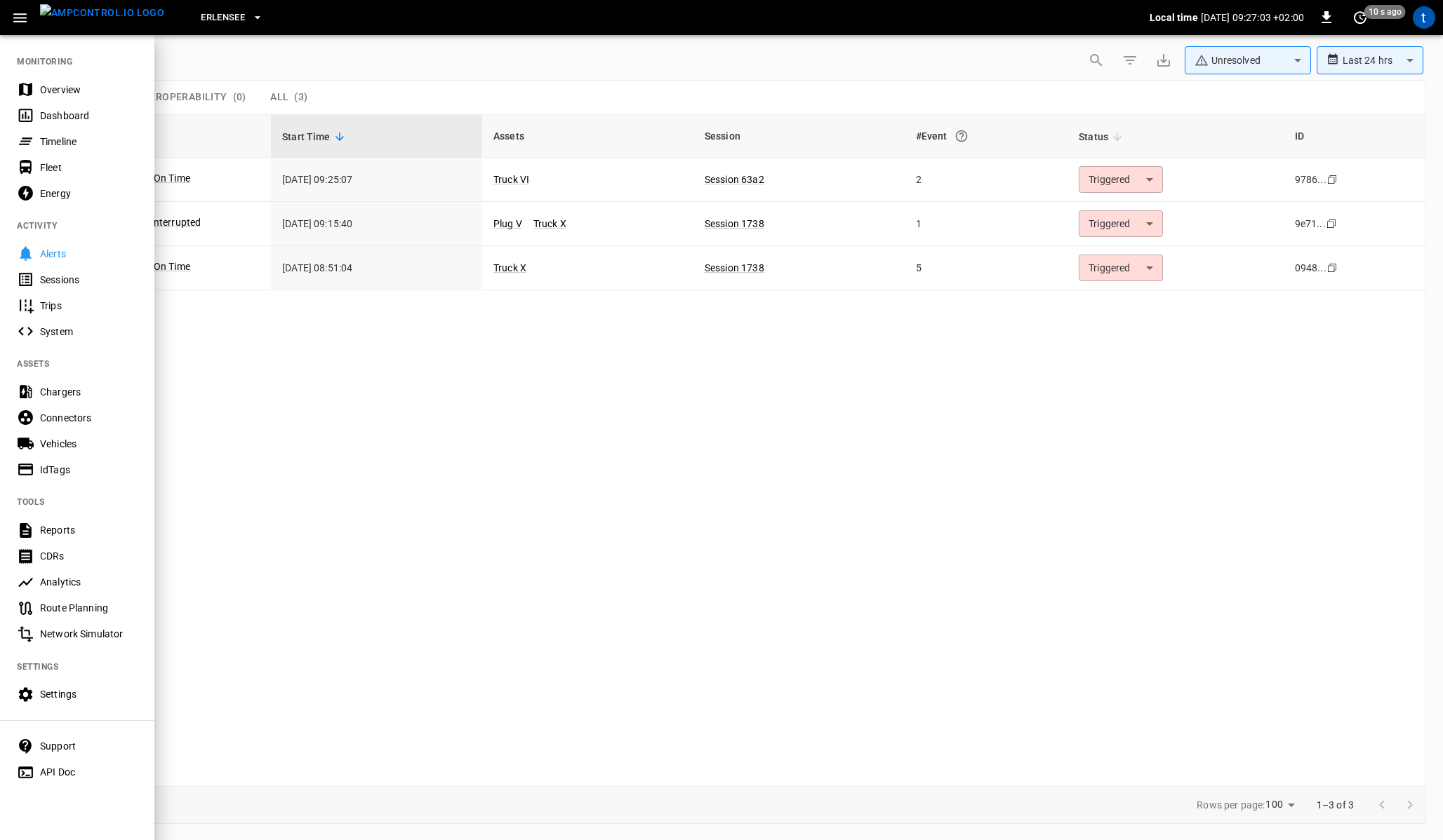
click at [260, 51] on div at bounding box center [722, 420] width 1443 height 840
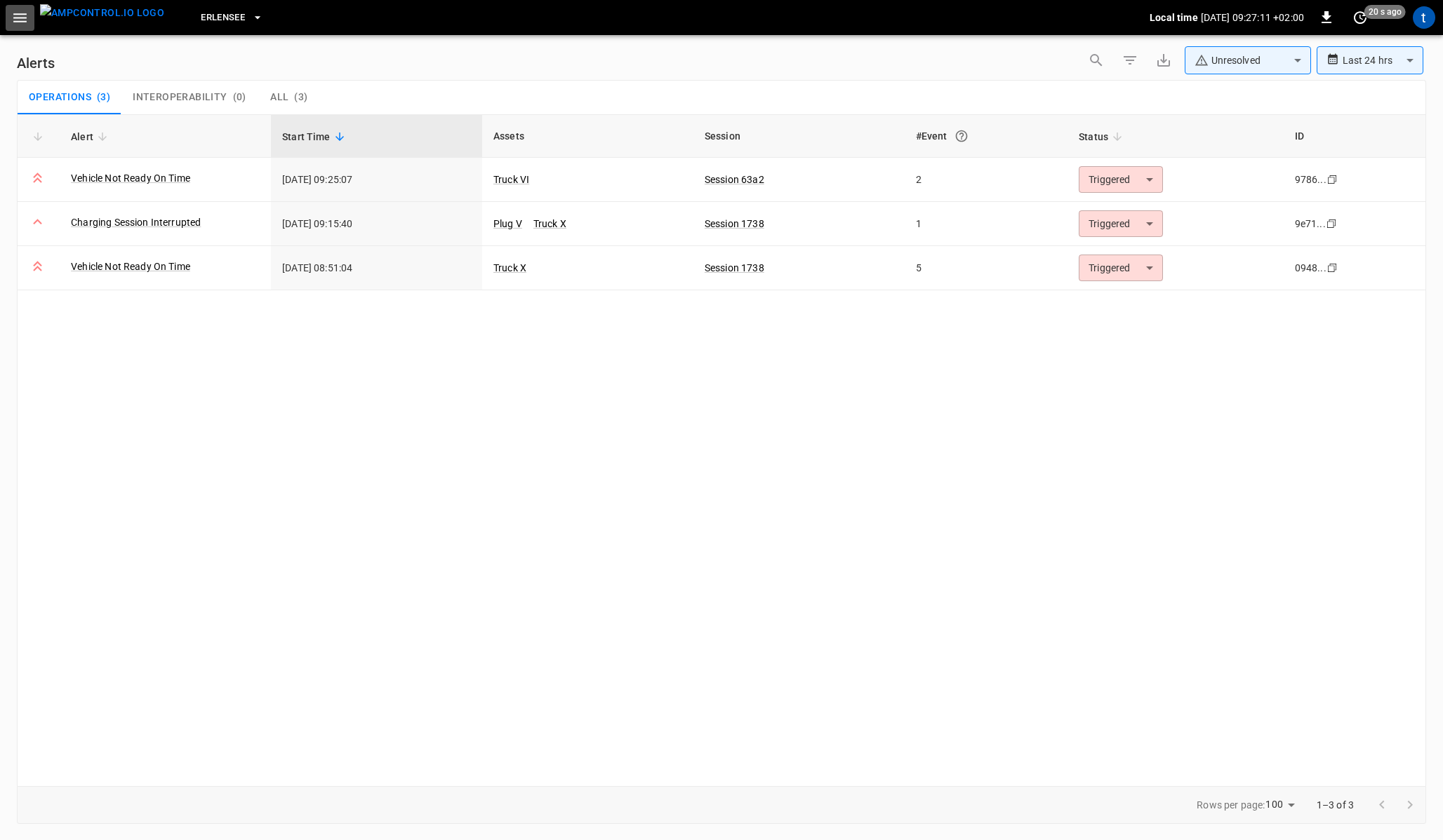
click at [21, 25] on icon "button" at bounding box center [20, 18] width 18 height 18
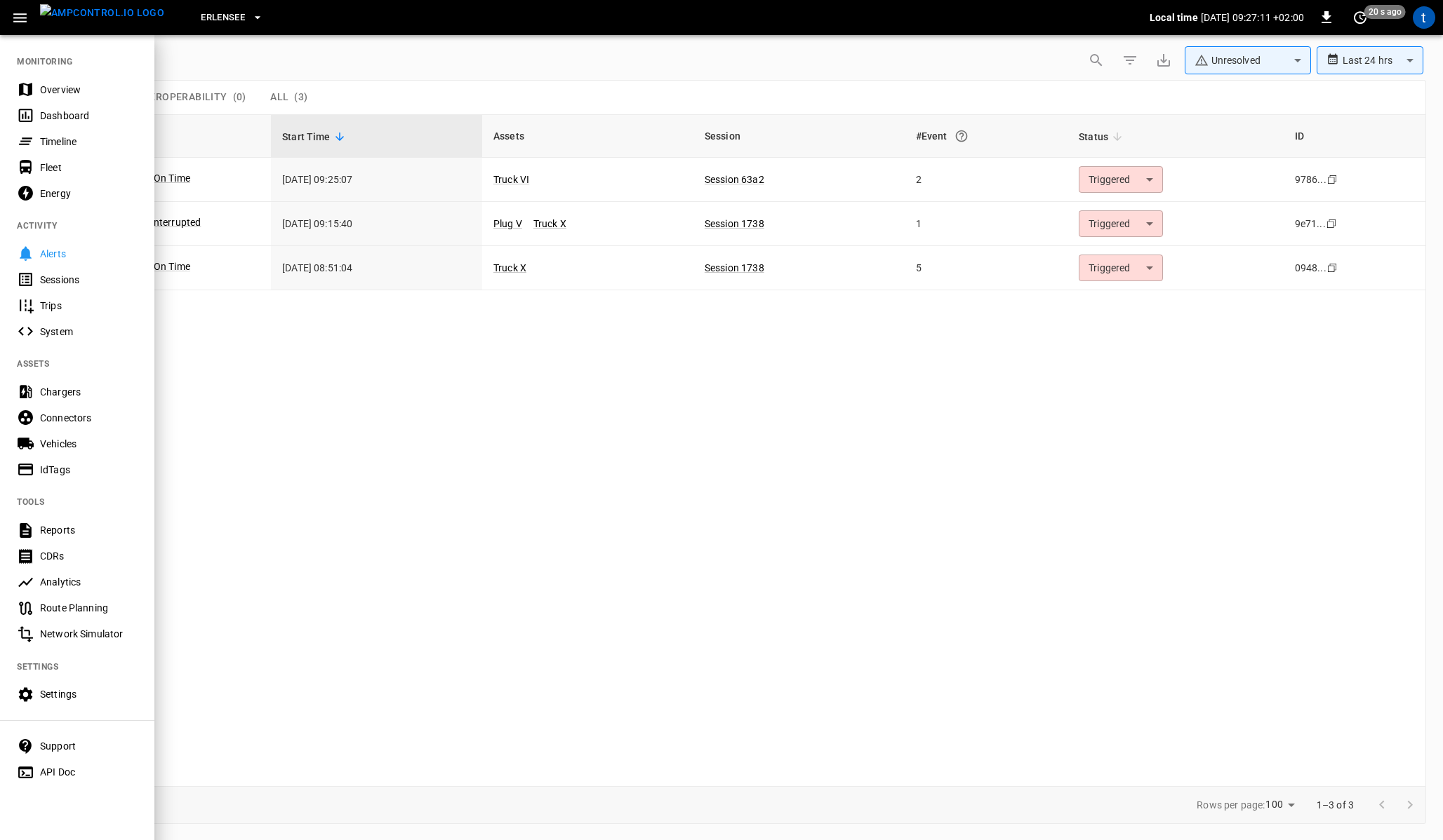
click at [47, 285] on div "Sessions" at bounding box center [89, 280] width 98 height 14
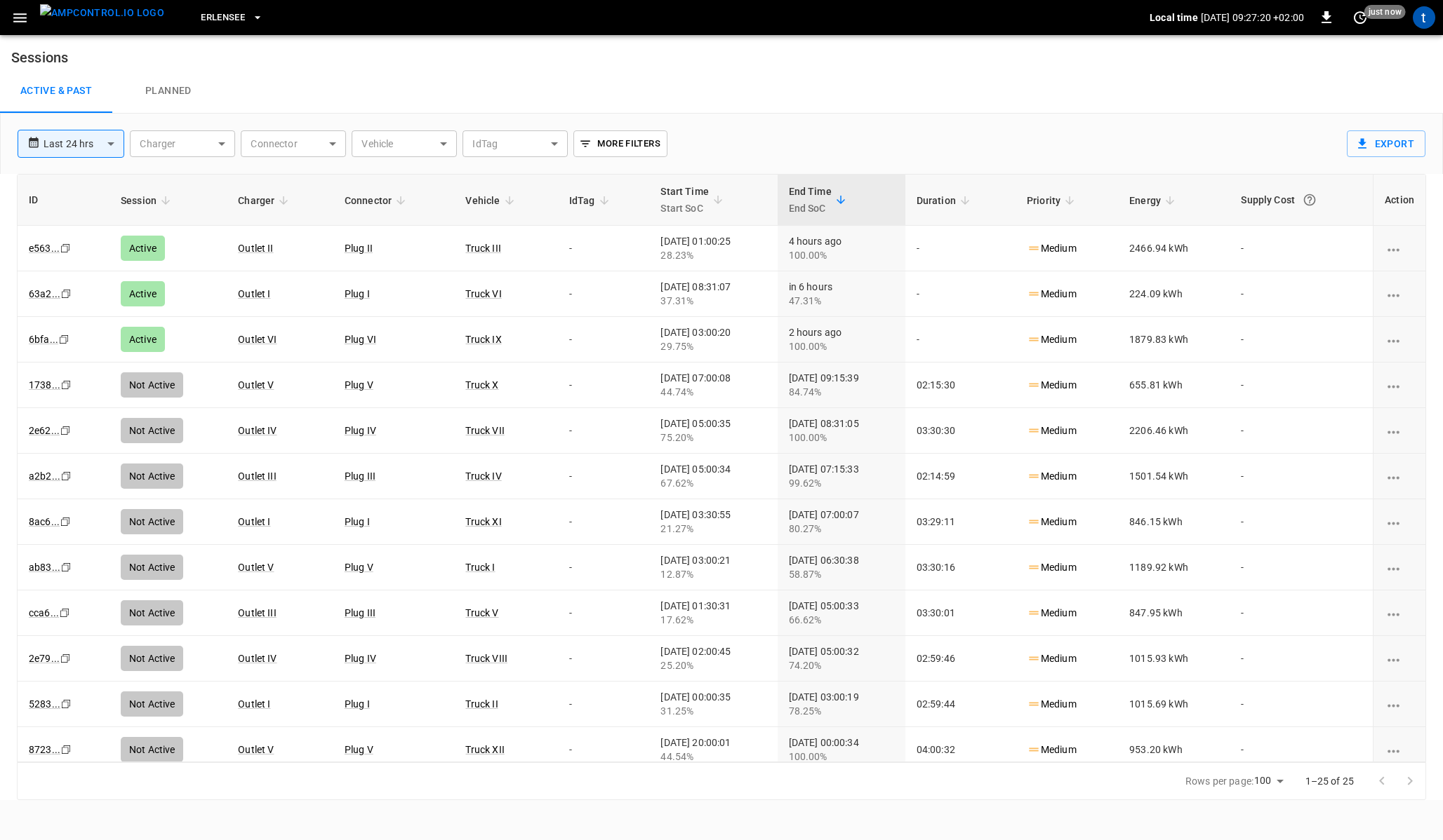
click at [19, 18] on icon "button" at bounding box center [19, 18] width 13 height 9
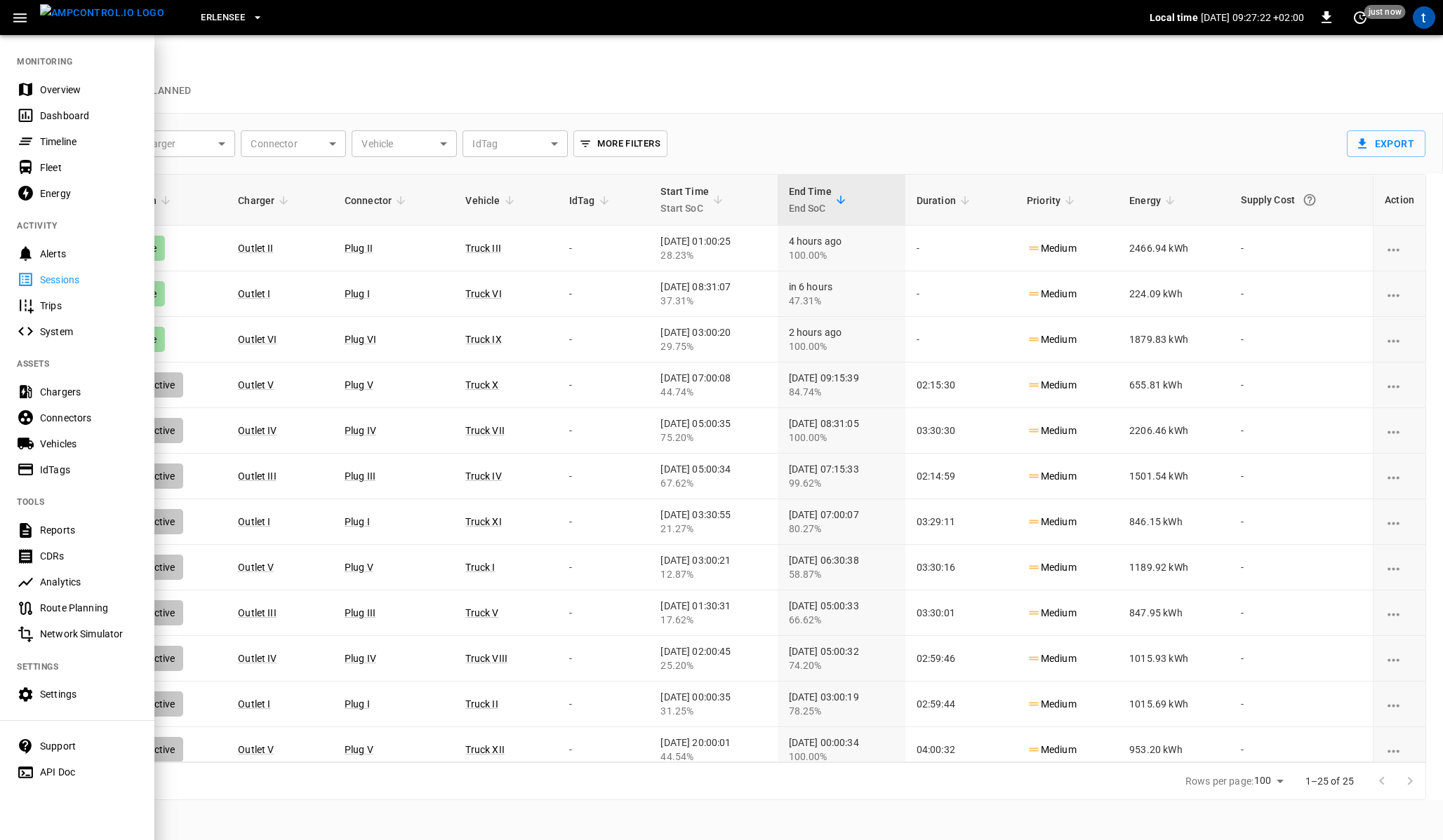
click at [40, 301] on div "Trips" at bounding box center [89, 306] width 98 height 14
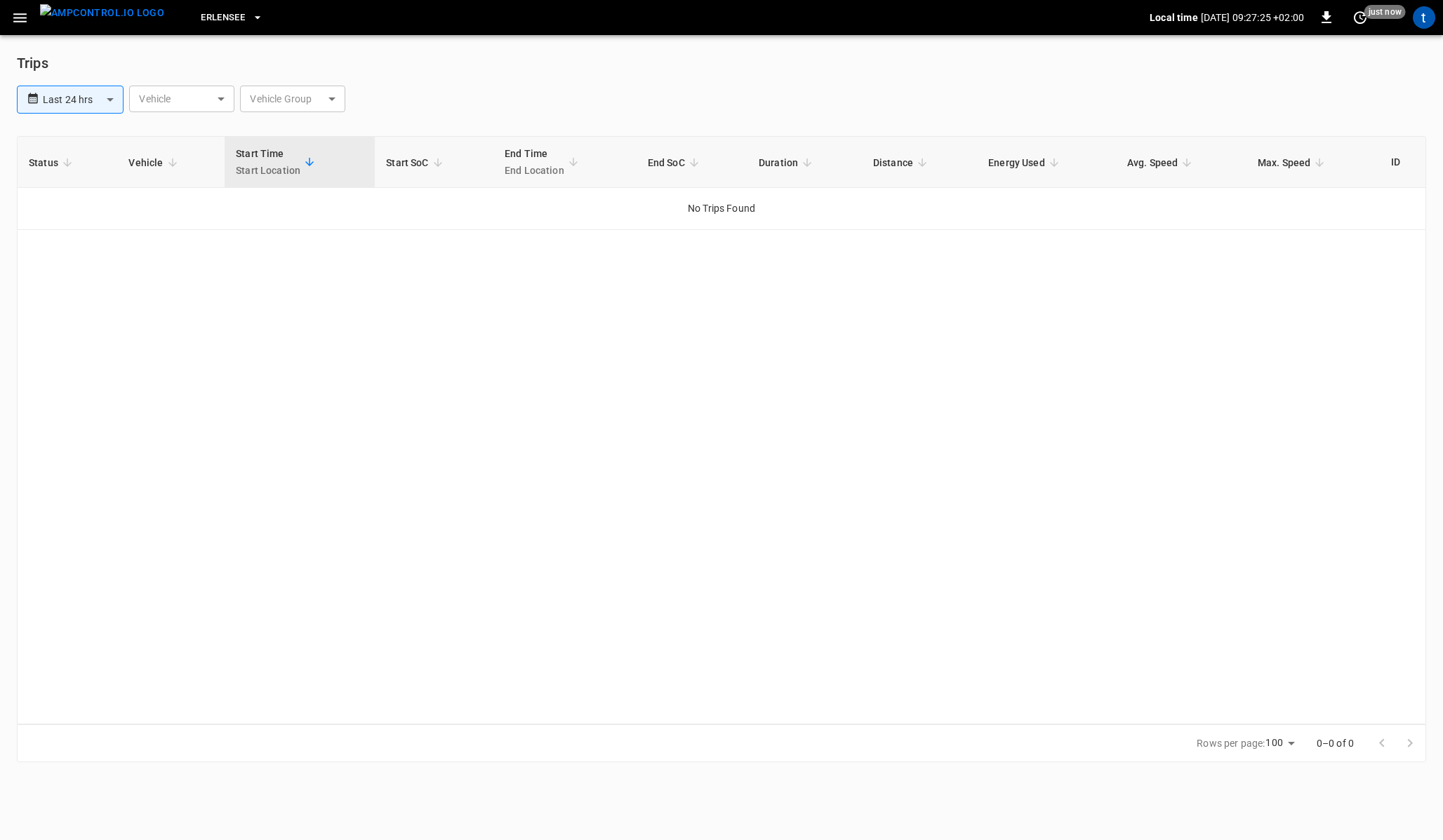
click at [25, 20] on icon "button" at bounding box center [19, 18] width 13 height 9
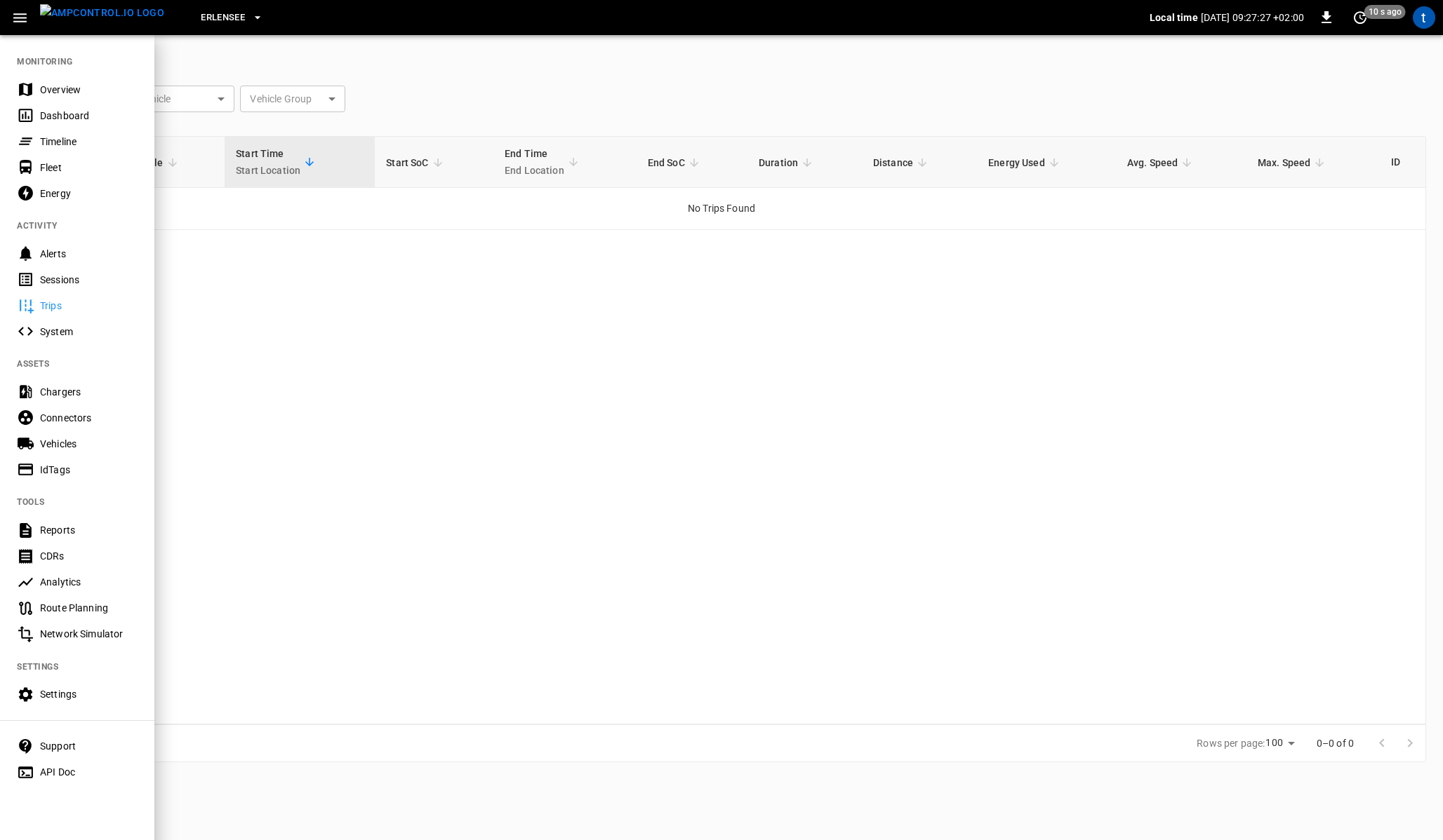
click at [64, 281] on div "Sessions" at bounding box center [89, 280] width 98 height 14
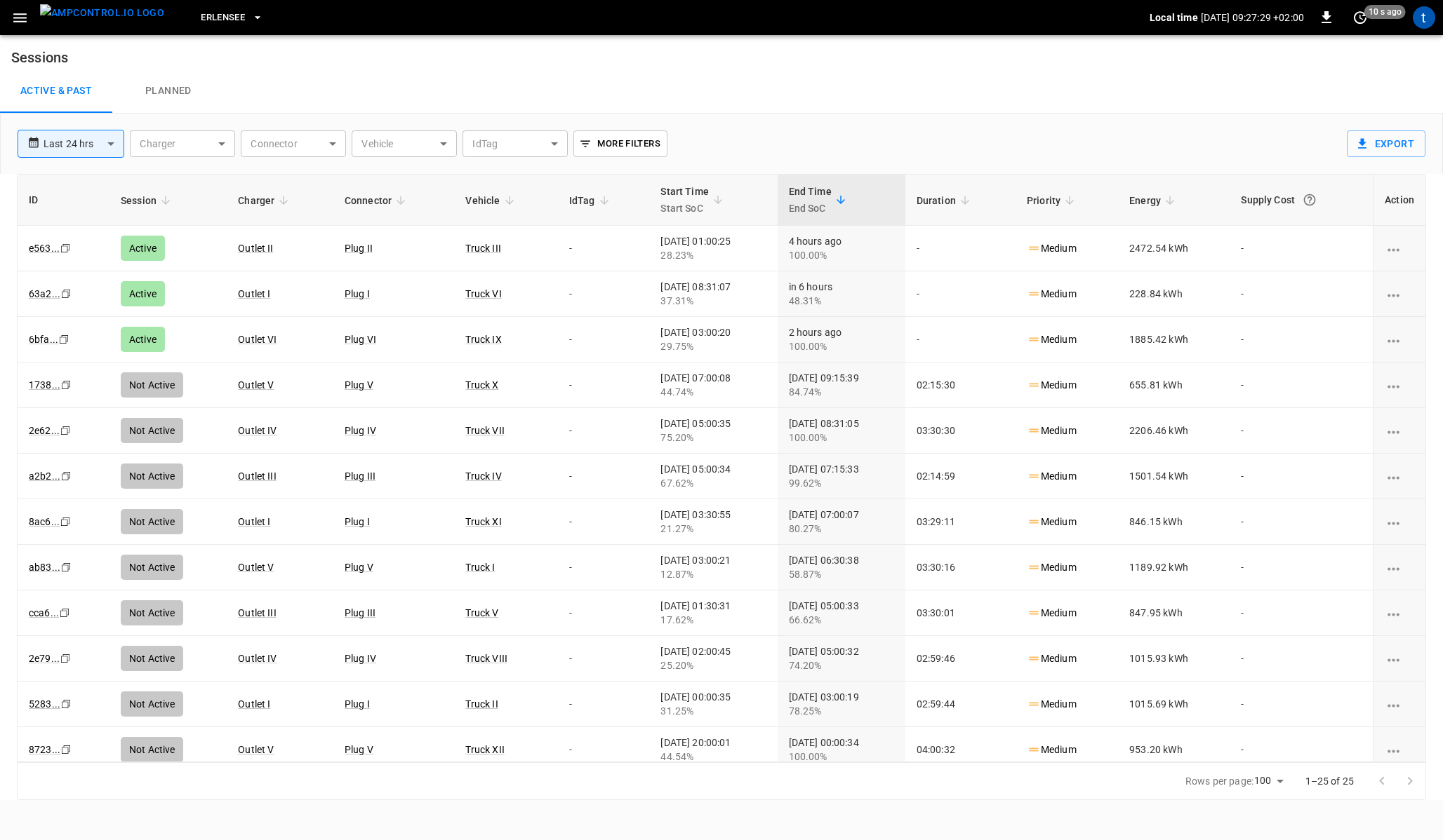
click at [308, 72] on div "Active & Past Planned" at bounding box center [722, 91] width 1443 height 45
click at [14, 18] on icon "button" at bounding box center [20, 18] width 18 height 18
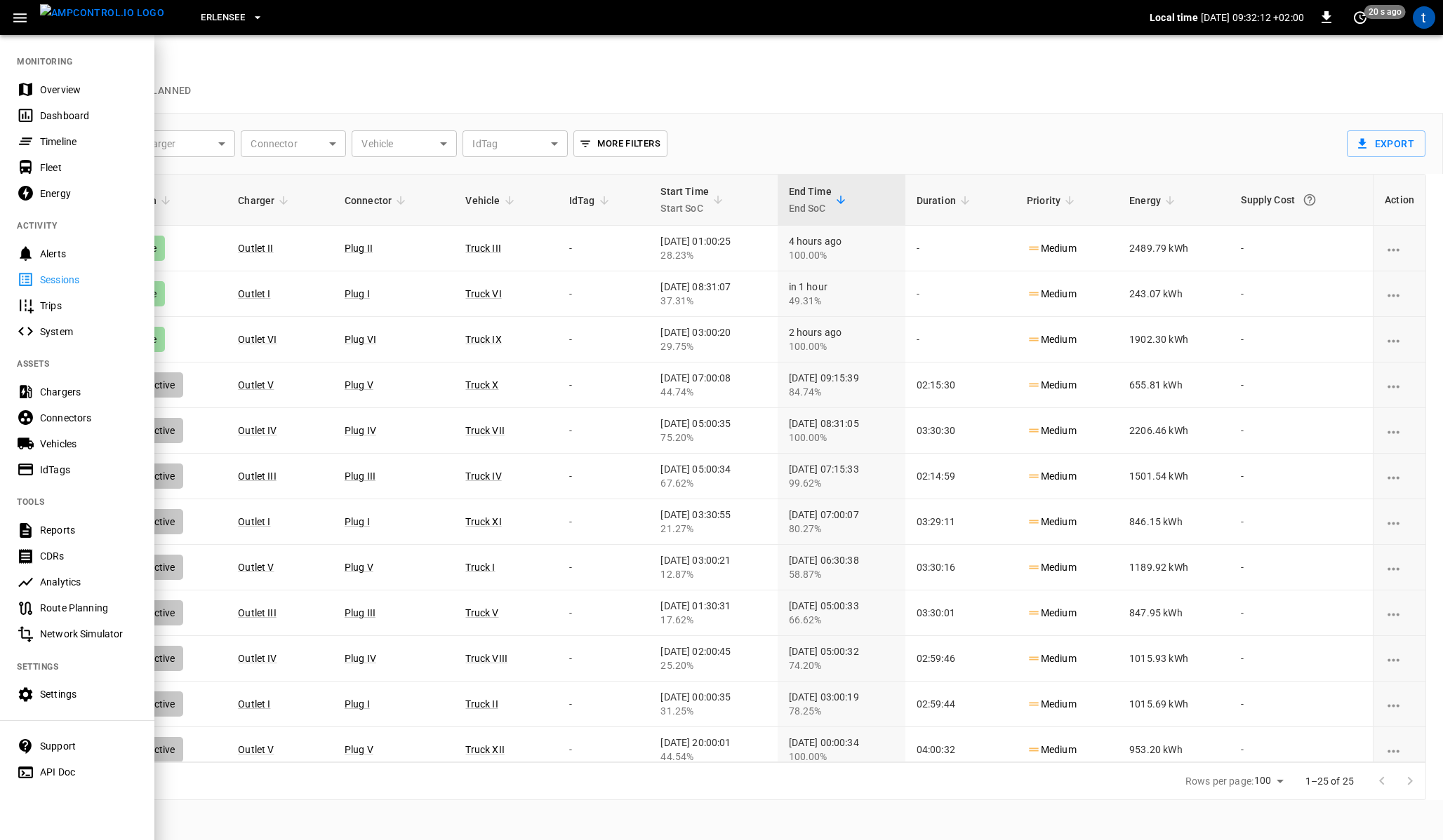
click at [49, 301] on div "Trips" at bounding box center [89, 306] width 98 height 14
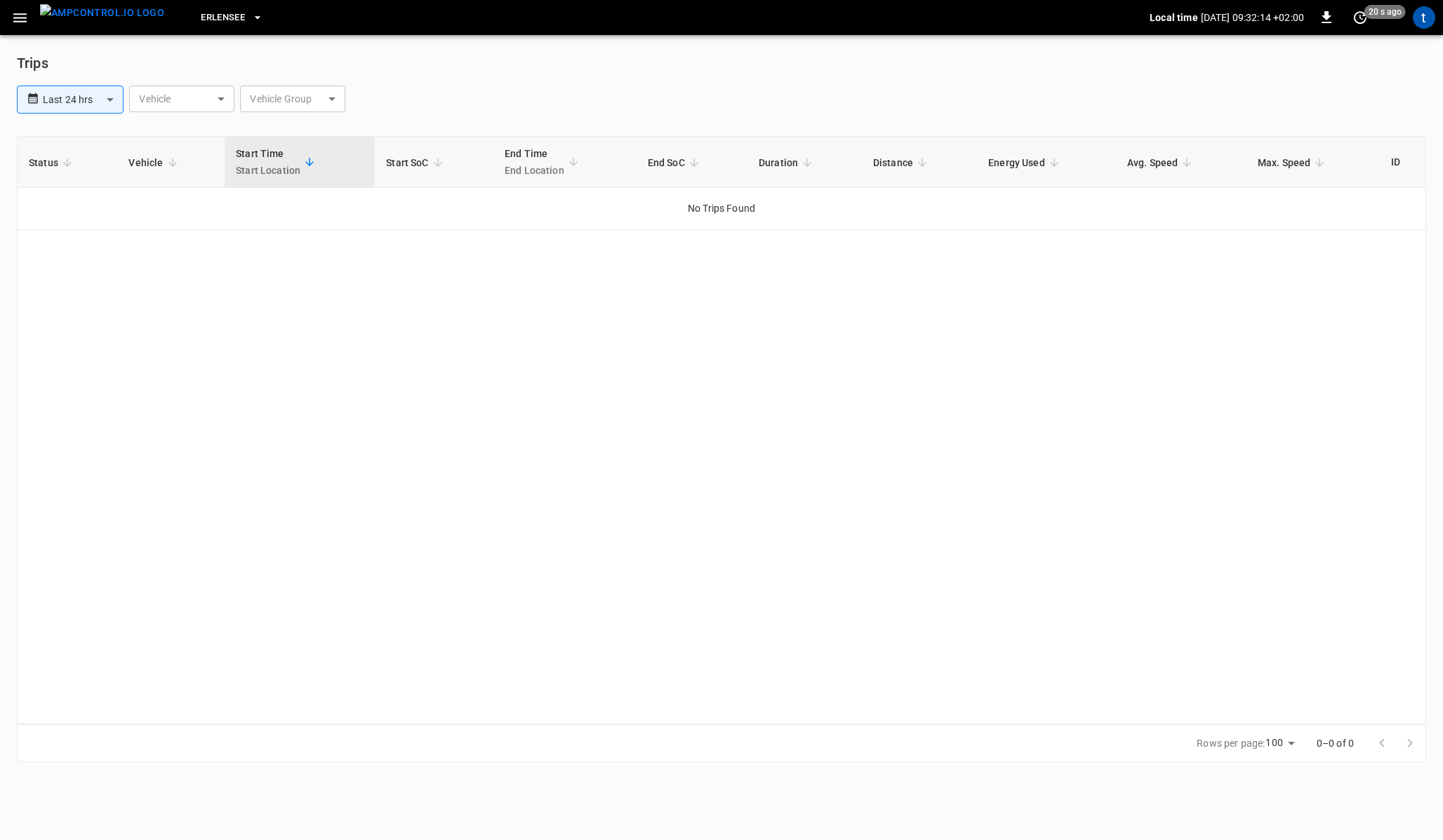
click at [23, 23] on icon "button" at bounding box center [20, 18] width 18 height 18
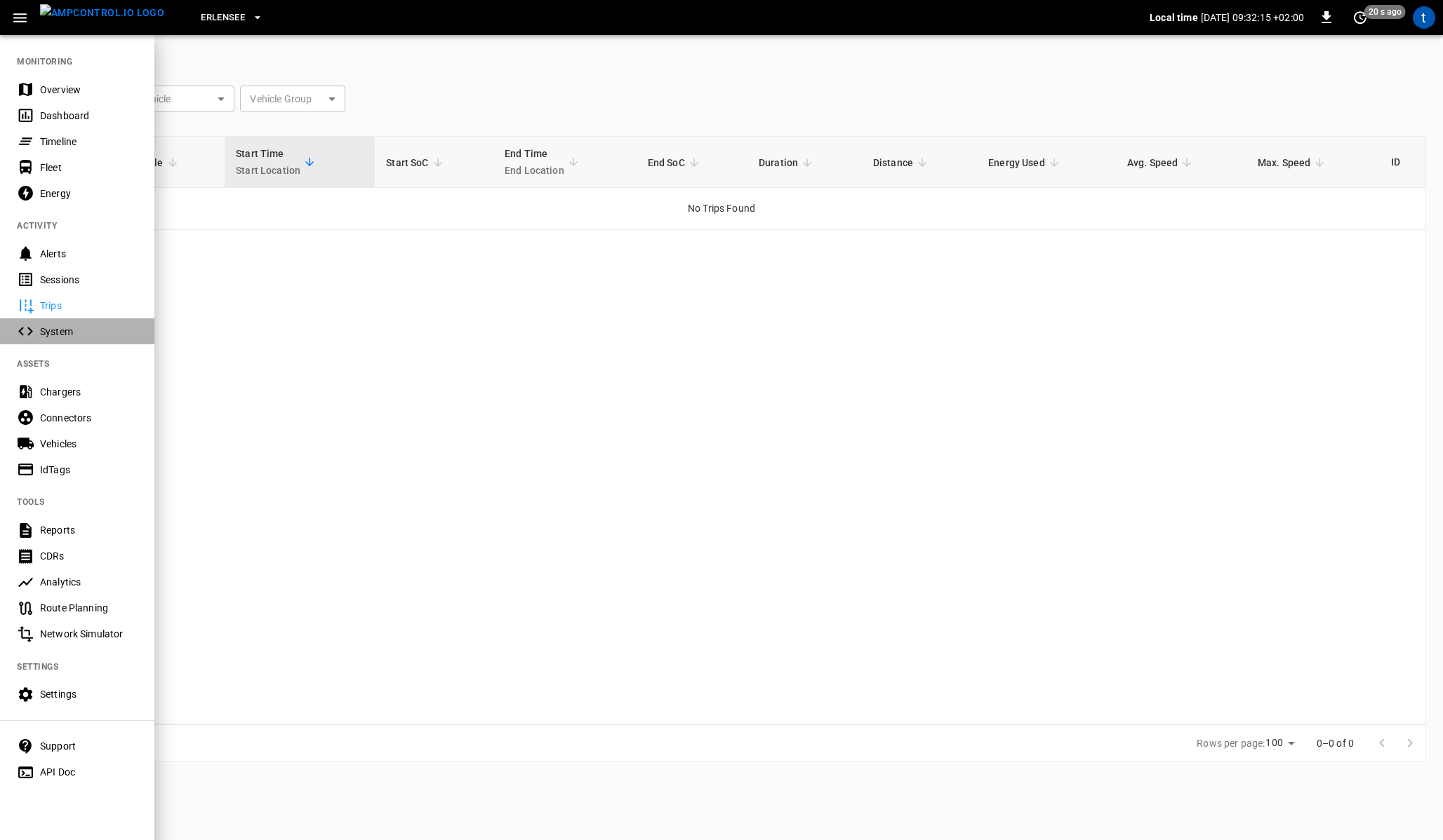
click at [61, 324] on div "System" at bounding box center [77, 331] width 155 height 26
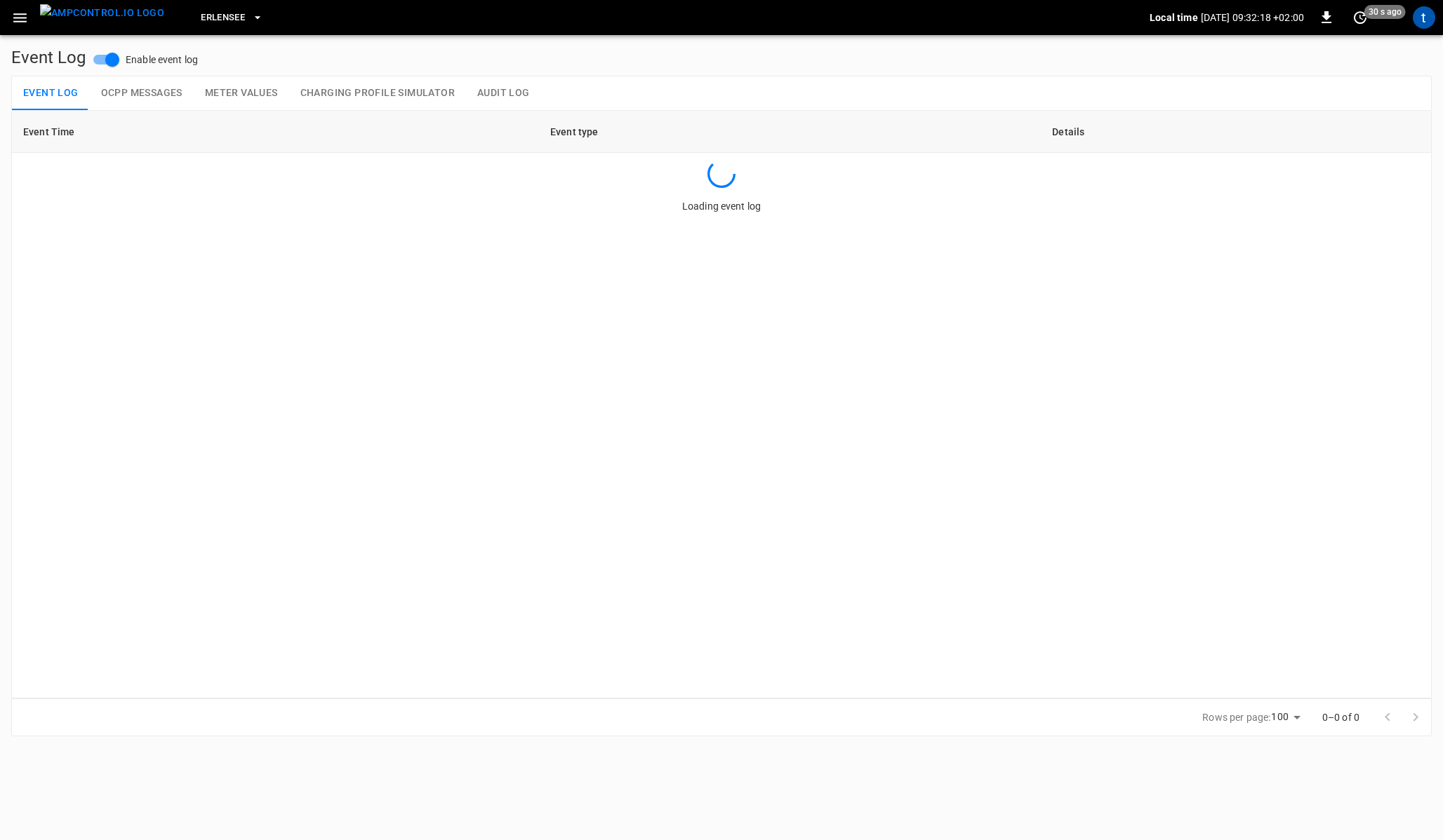
click at [19, 12] on icon "button" at bounding box center [20, 18] width 18 height 18
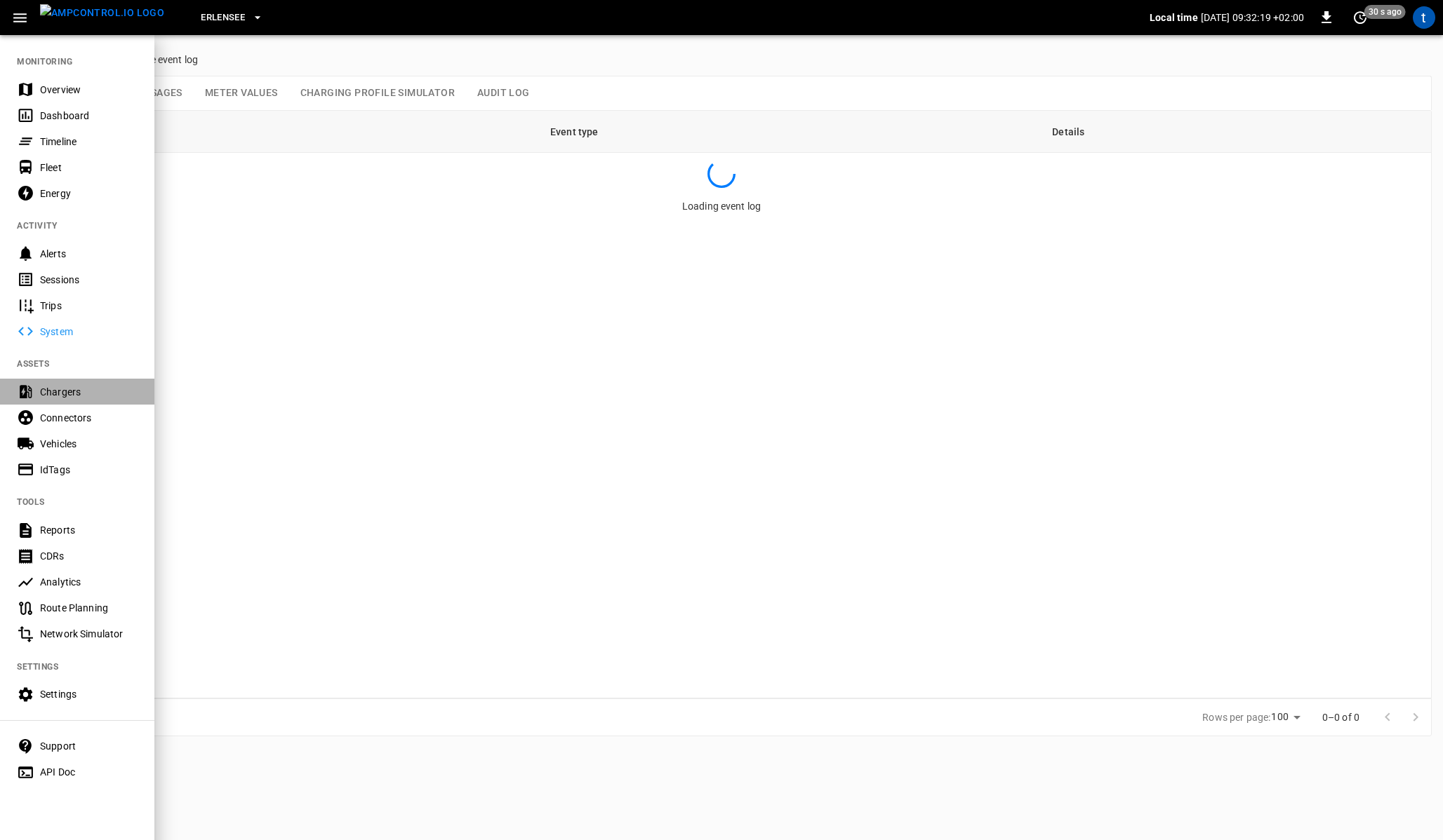
click at [54, 394] on div "Chargers" at bounding box center [89, 392] width 98 height 14
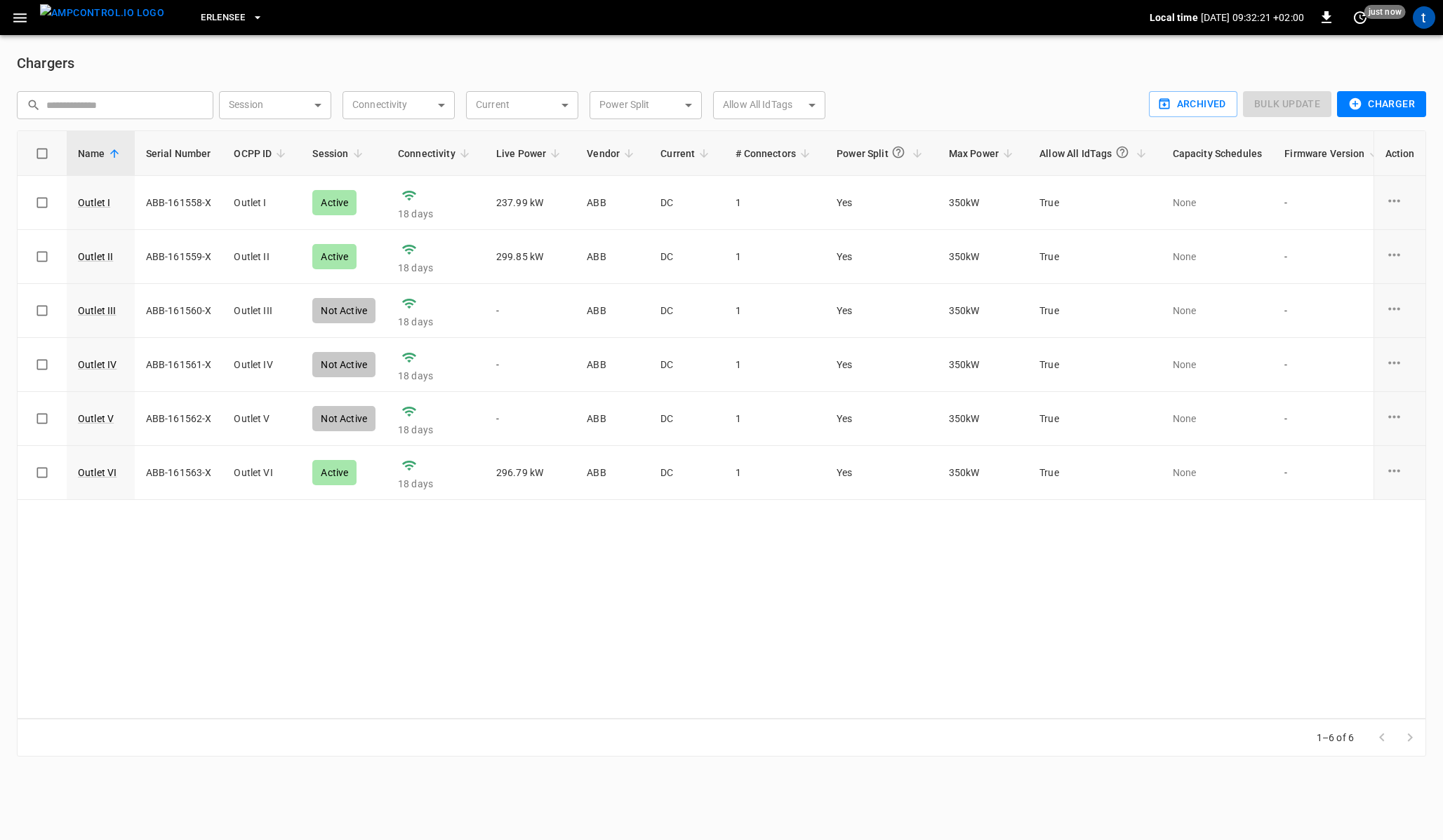
click at [18, 19] on icon "button" at bounding box center [20, 18] width 18 height 18
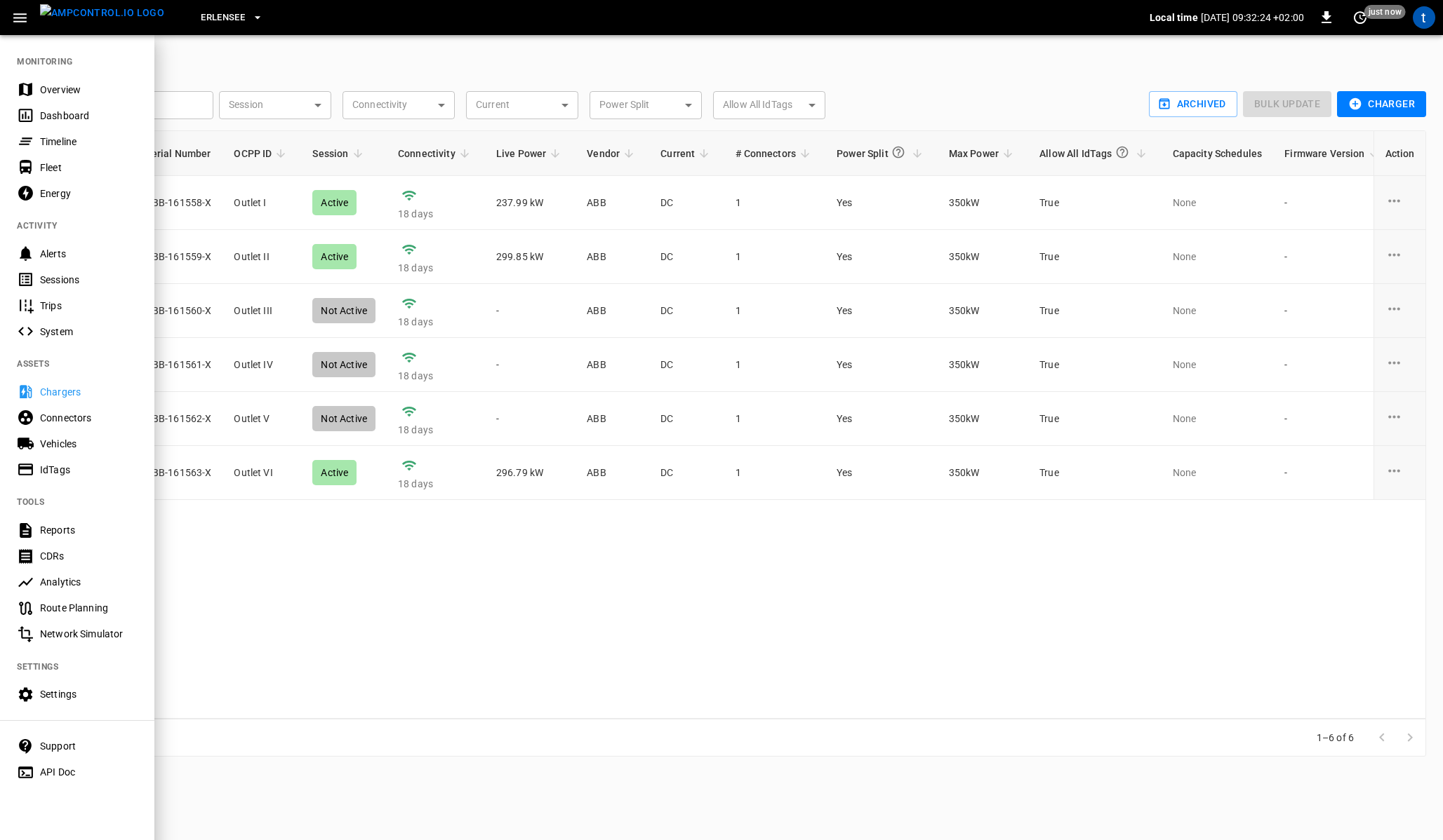
click at [75, 409] on div "Connectors" at bounding box center [77, 418] width 155 height 26
